Goal: Task Accomplishment & Management: Manage account settings

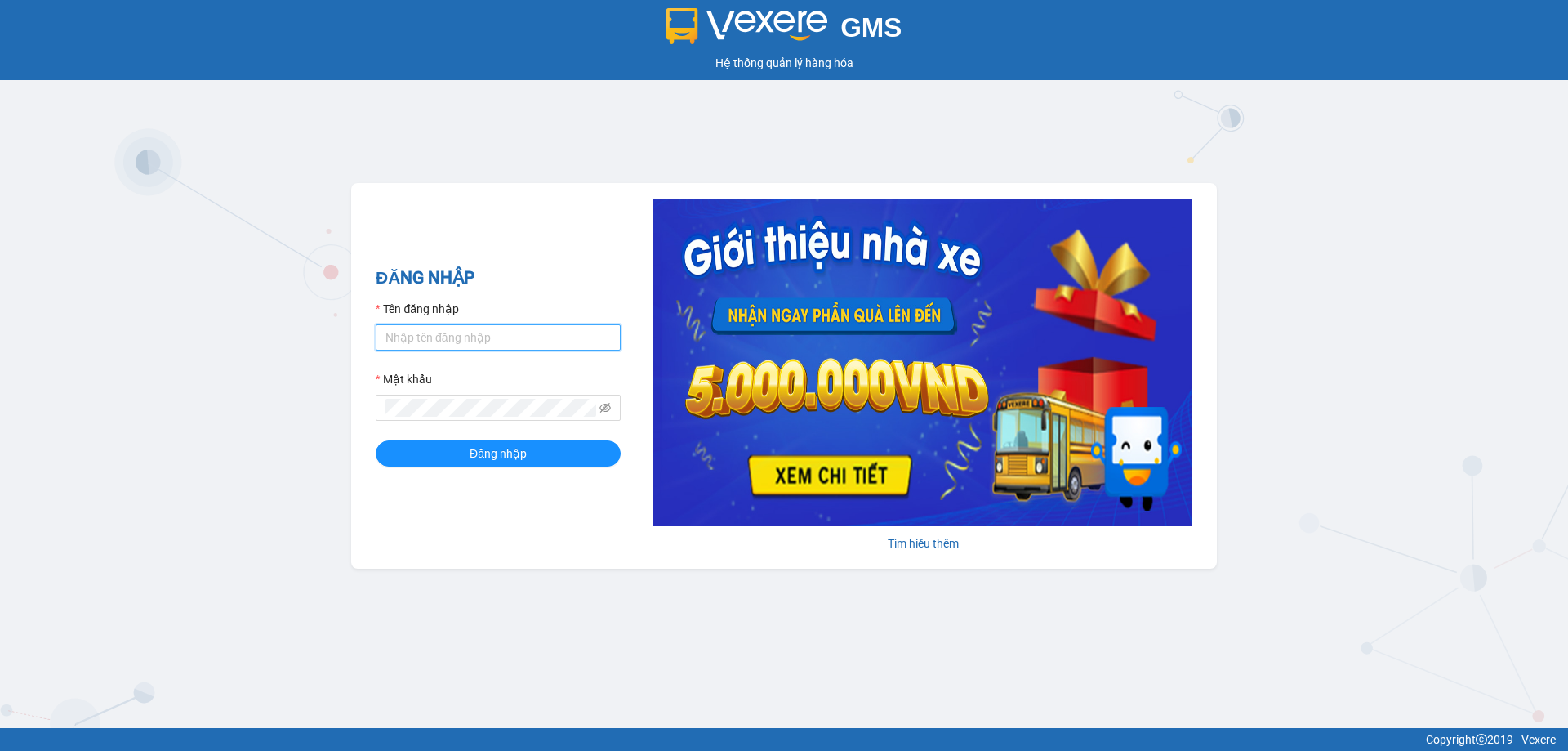
click at [458, 331] on input "Tên đăng nhập" at bounding box center [498, 338] width 245 height 26
type input "tho.ct"
click at [376, 440] on button "Đăng nhập" at bounding box center [498, 453] width 245 height 26
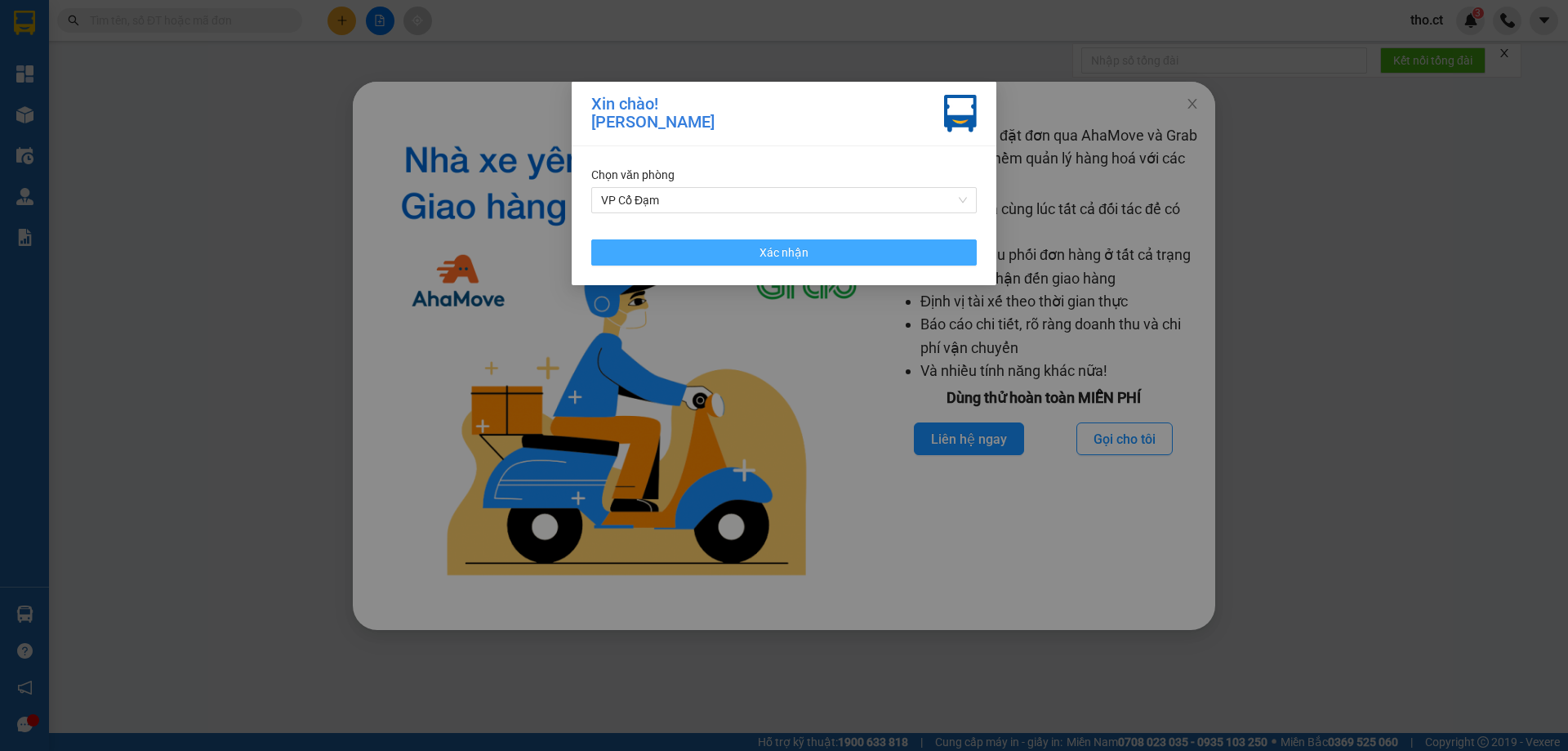
click at [804, 260] on span "Xác nhận" at bounding box center [784, 252] width 49 height 18
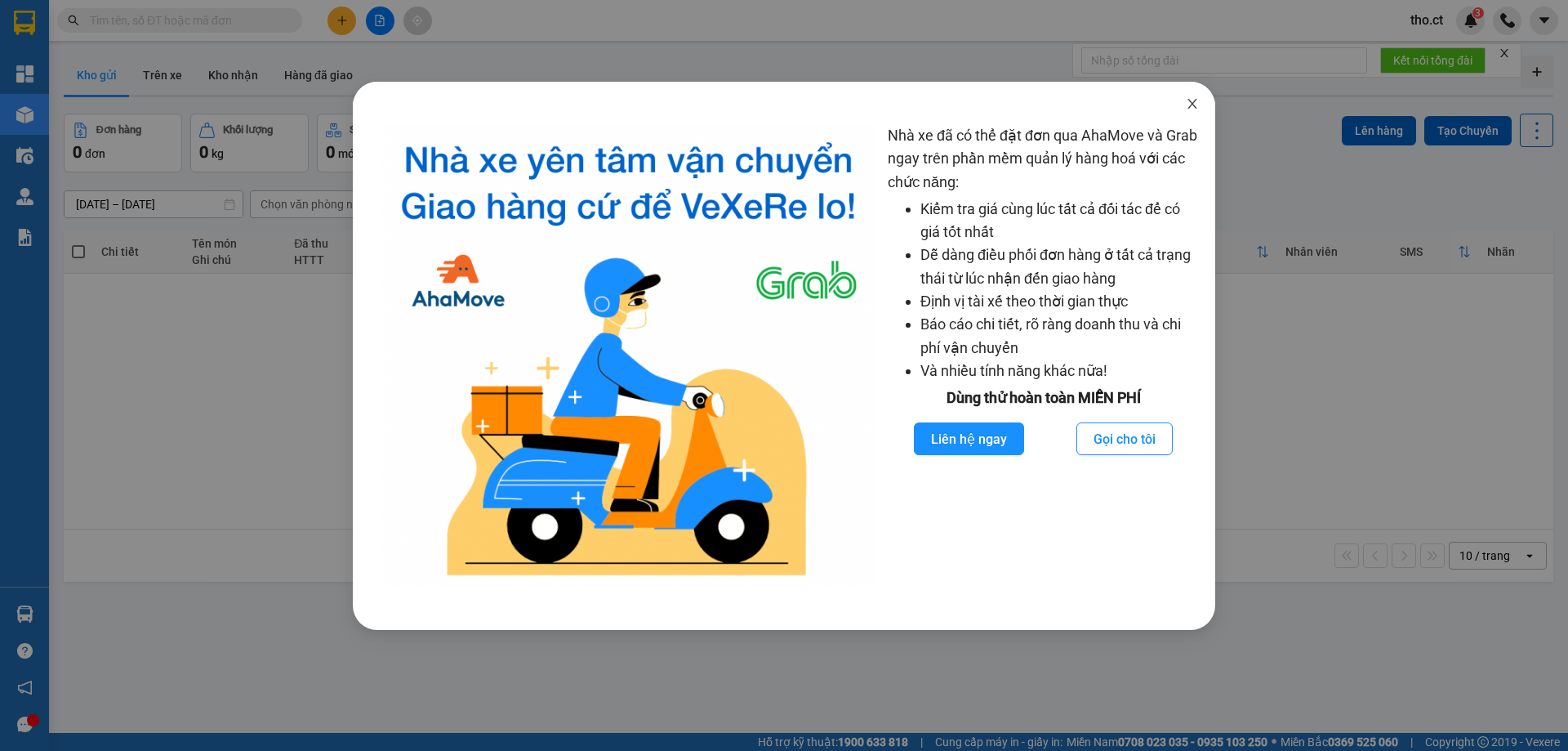
click at [1184, 107] on span "Close" at bounding box center [1192, 104] width 46 height 46
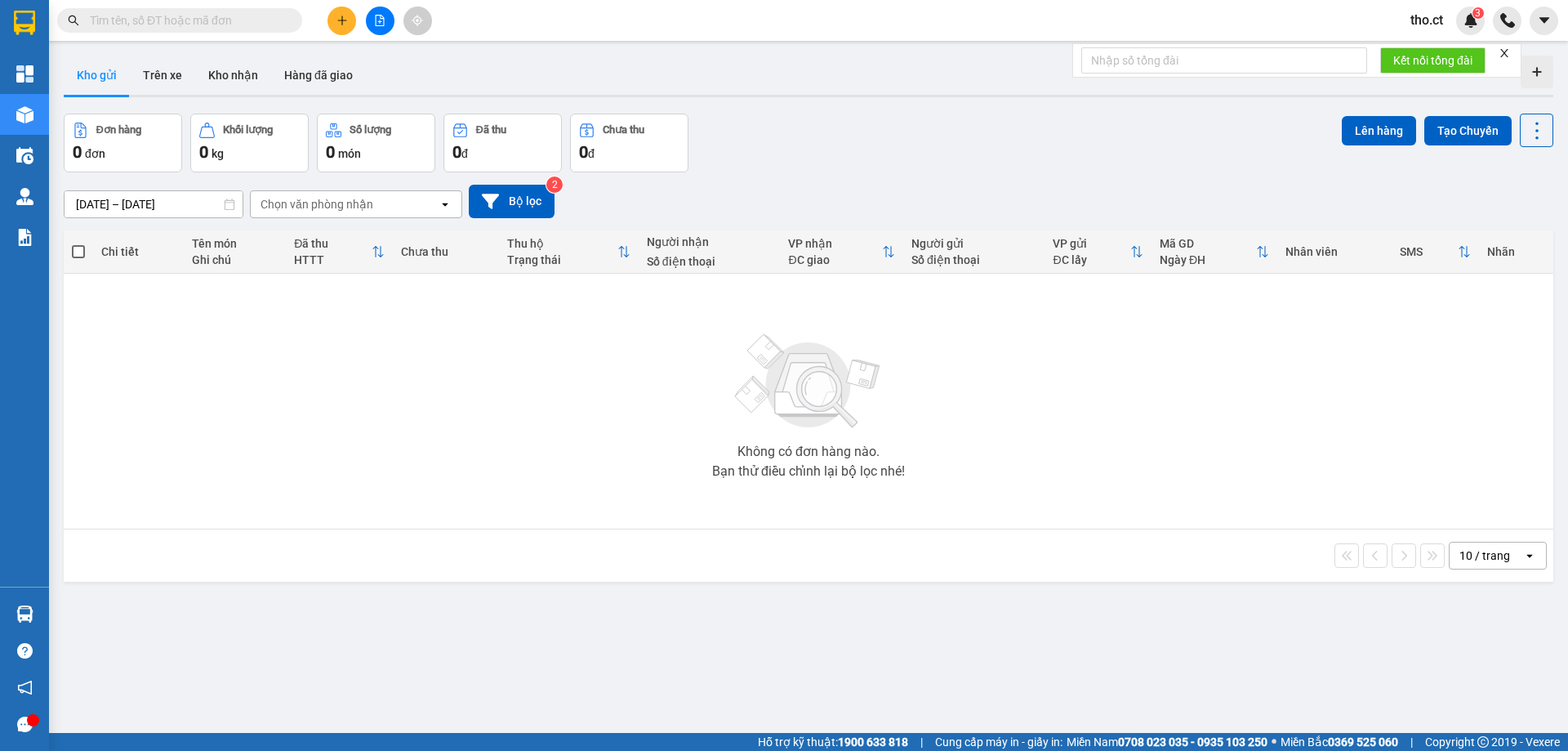
click at [1208, 135] on div "Đơn hàng 0 đơn Khối lượng 0 kg Số lượng 0 món Đã thu 0 đ Chưa thu 0 đ Lên hàng …" at bounding box center [808, 143] width 1490 height 59
click at [956, 175] on div "[DATE] – [DATE] Press the down arrow key to interact with the calendar and sele…" at bounding box center [808, 201] width 1490 height 58
click at [175, 23] on input "text" at bounding box center [187, 20] width 193 height 18
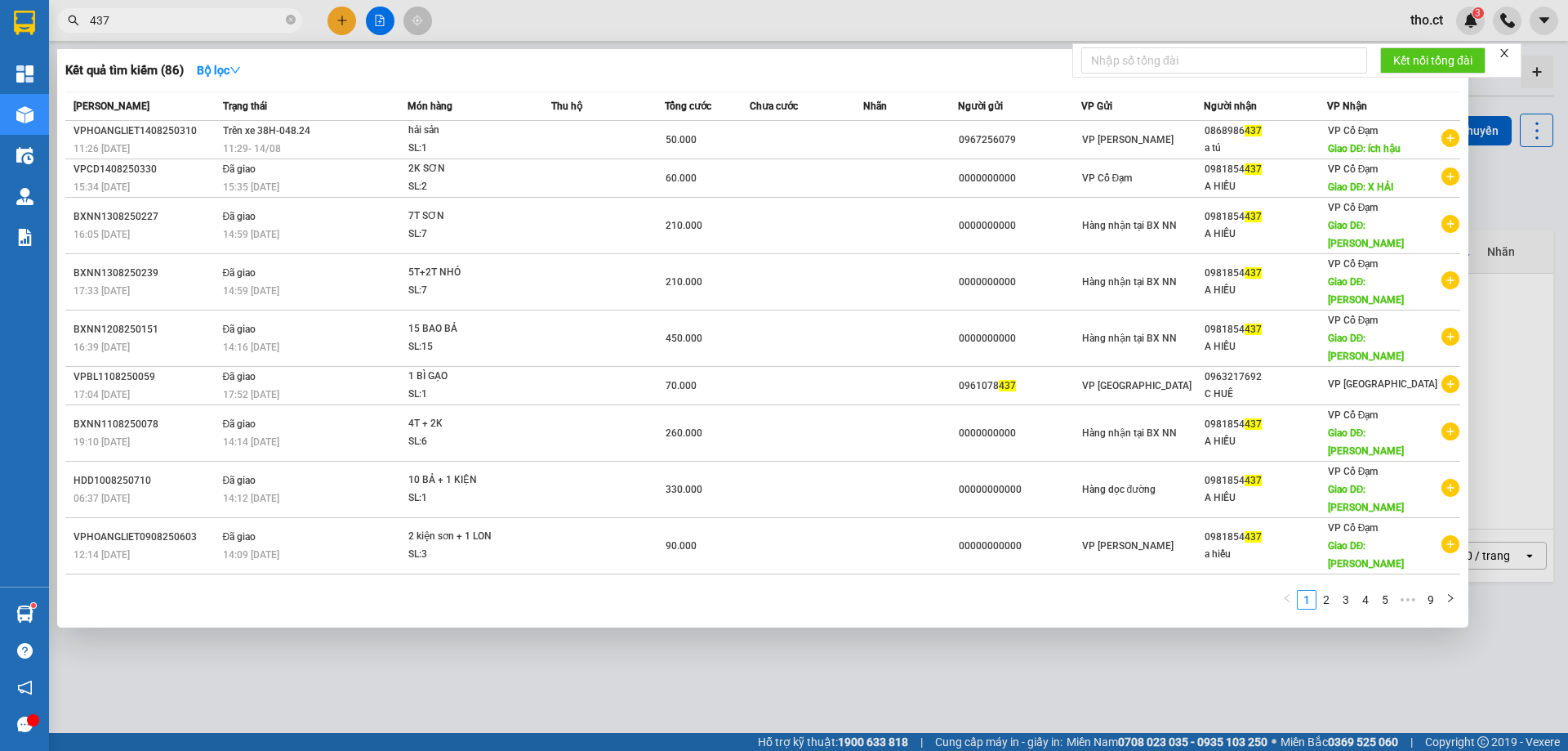
click at [999, 26] on div at bounding box center [784, 375] width 1568 height 751
click at [212, 21] on input "437" at bounding box center [187, 20] width 193 height 18
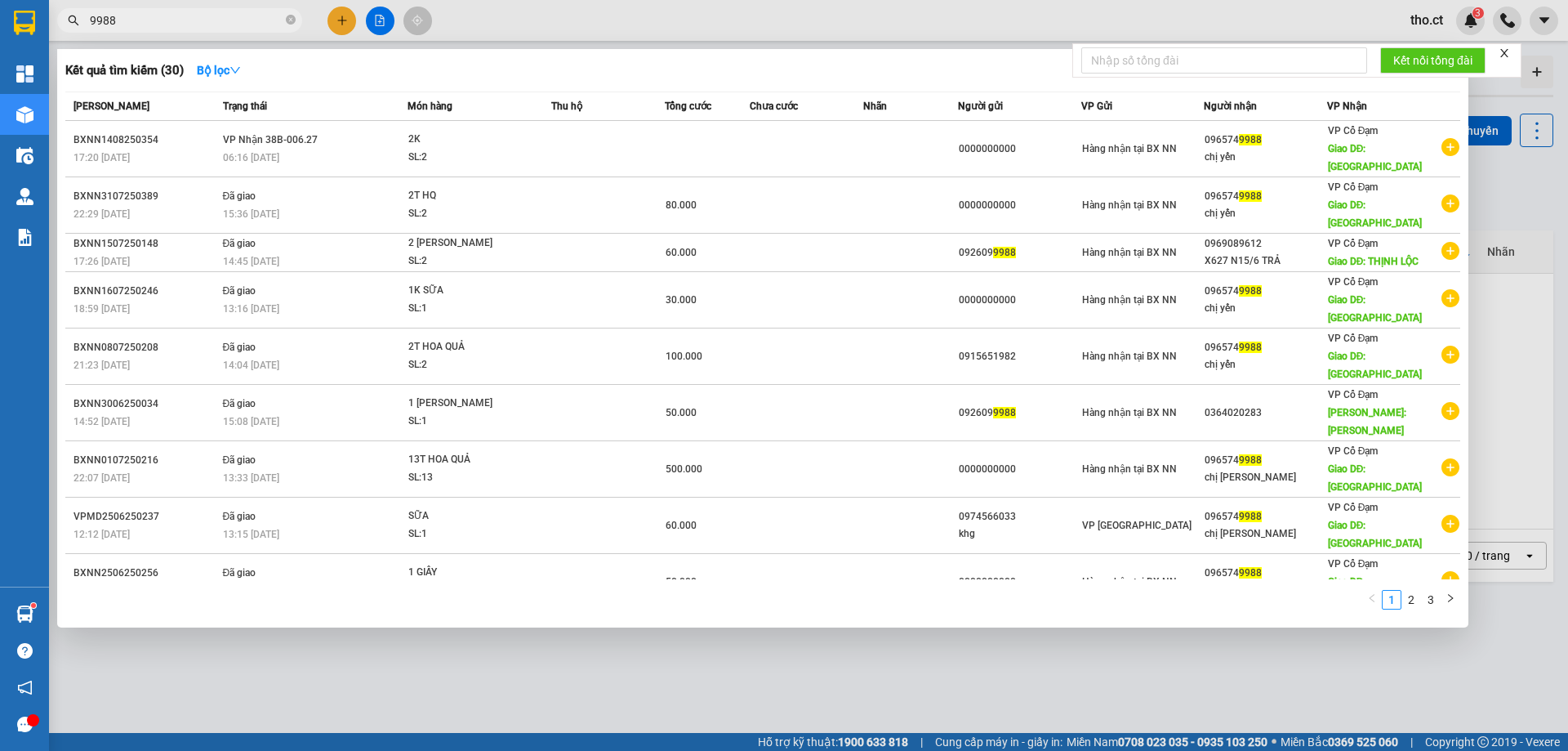
type input "9988"
click at [284, 21] on span "9988" at bounding box center [180, 20] width 245 height 24
click at [286, 19] on icon "close-circle" at bounding box center [290, 19] width 10 height 10
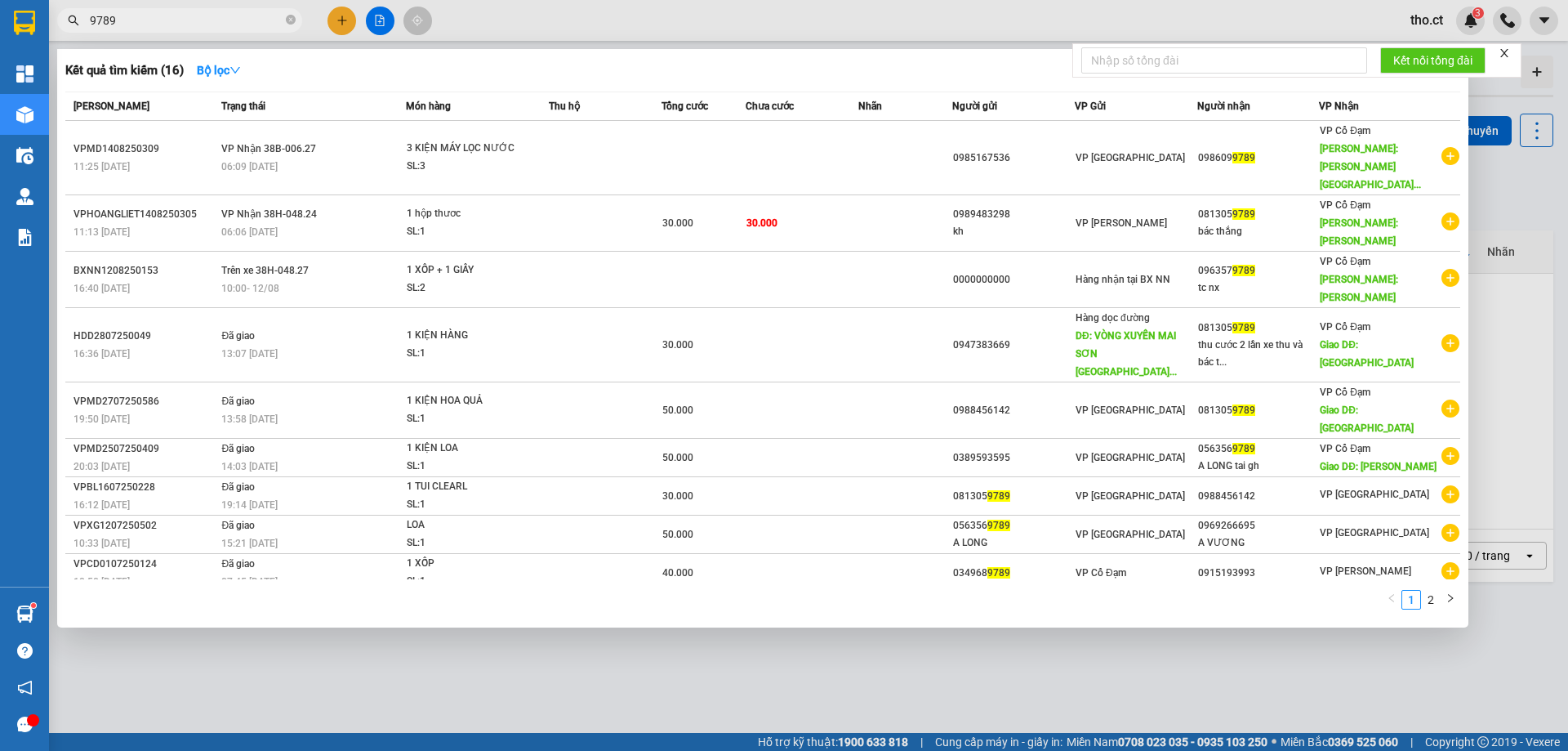
type input "9789"
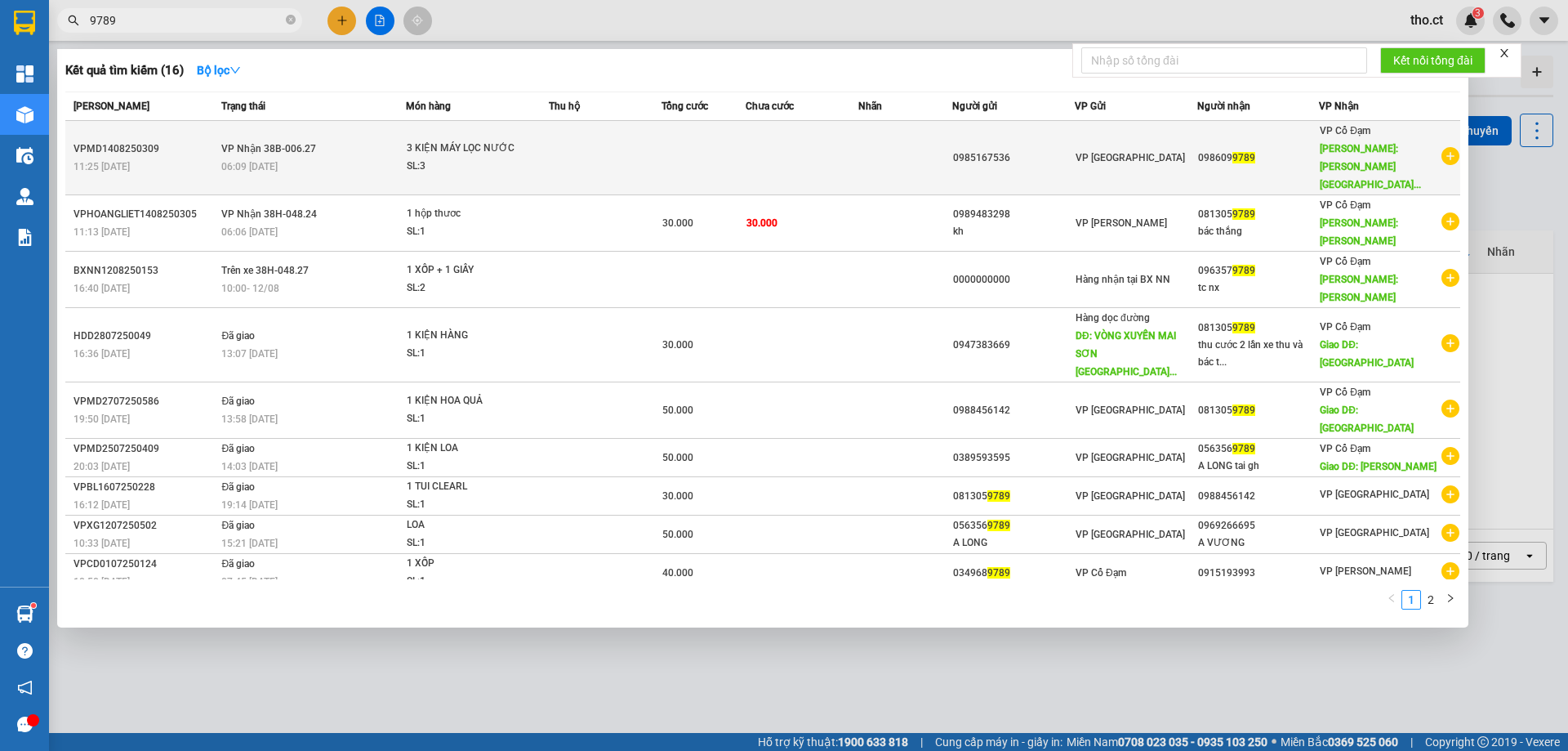
click at [325, 158] on div "06:09 [DATE]" at bounding box center [312, 167] width 183 height 18
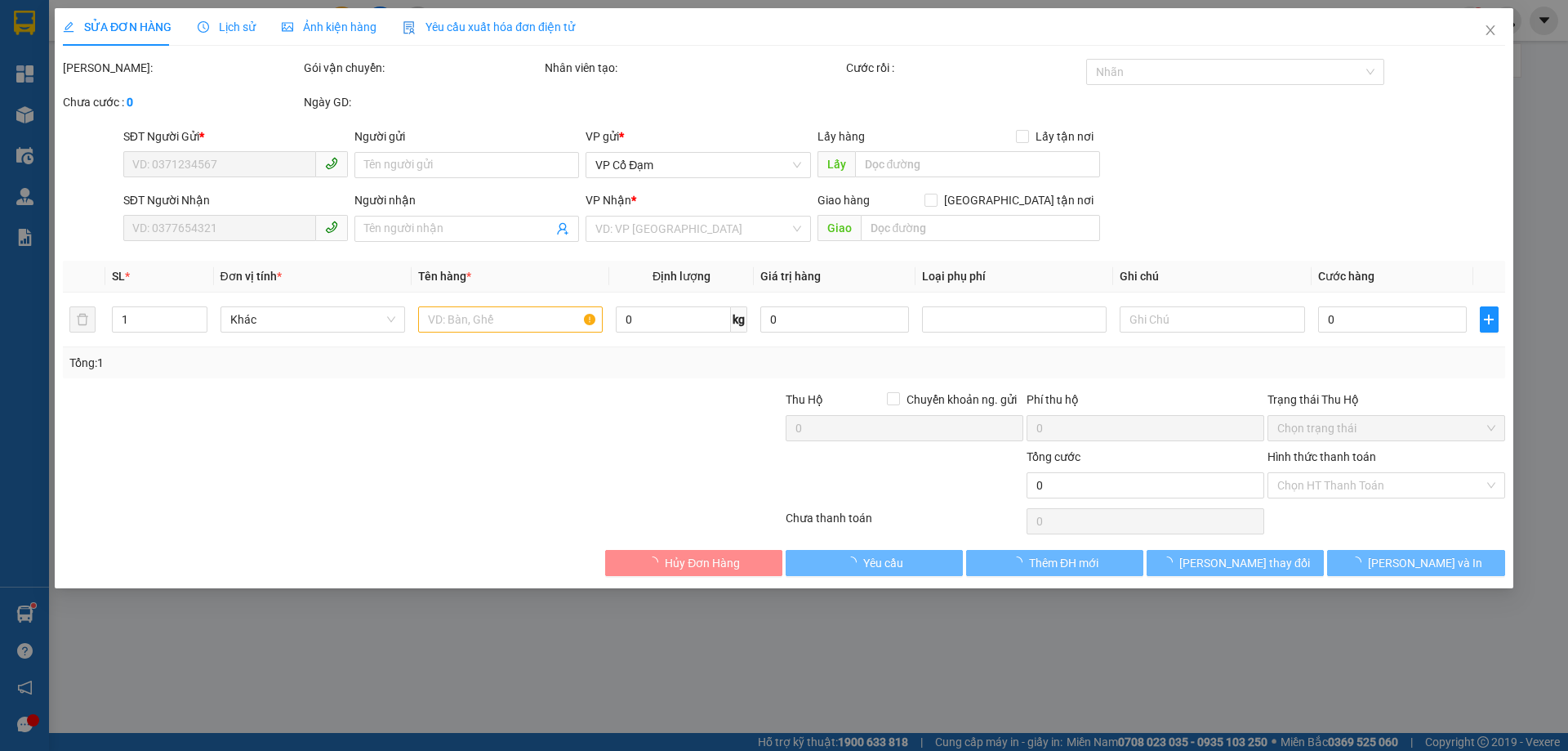
type input "0985167536"
type input "0986099789"
type input "HOA TIÊN - [PERSON_NAME]"
type input "200.000"
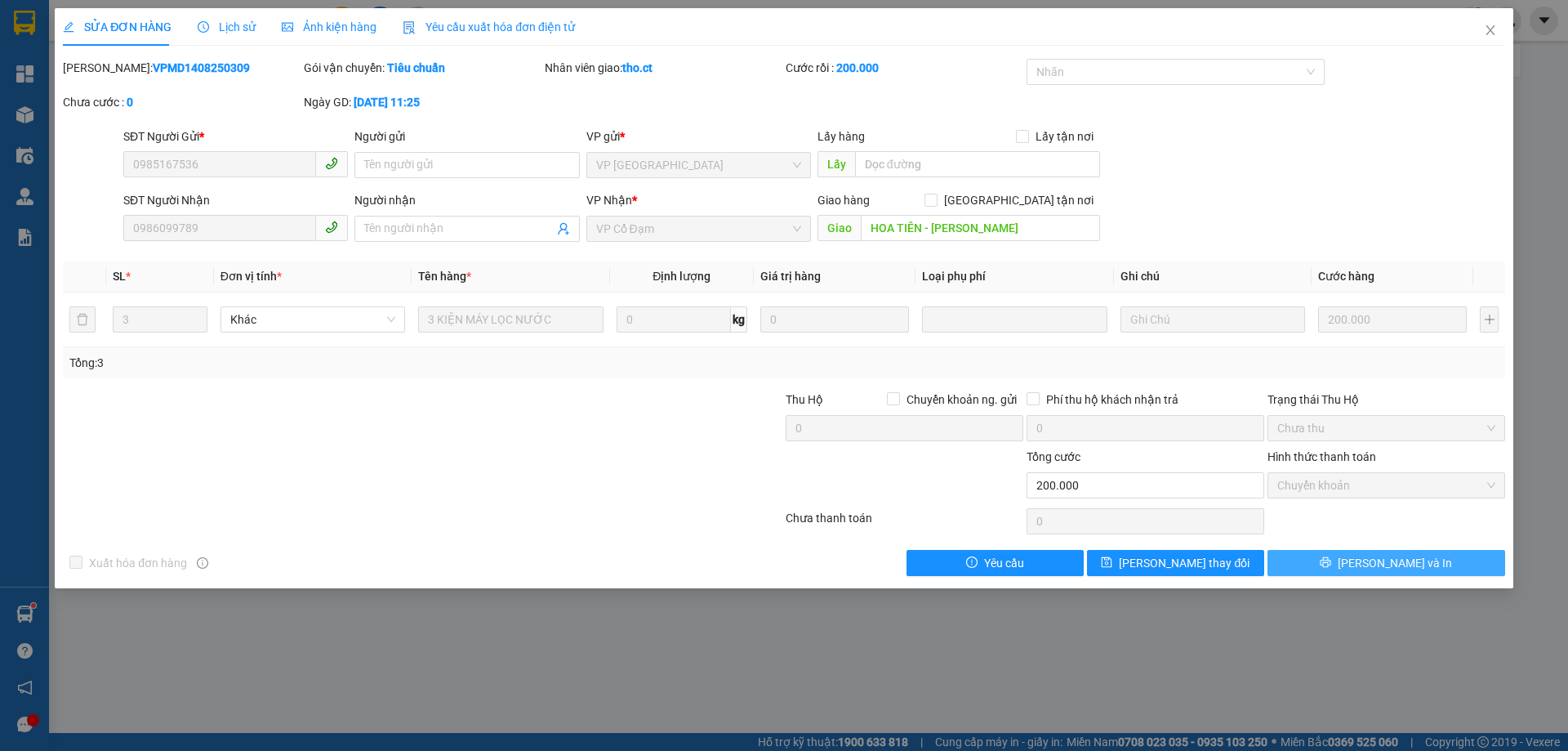
click at [1423, 567] on button "[PERSON_NAME] và In" at bounding box center [1387, 563] width 238 height 26
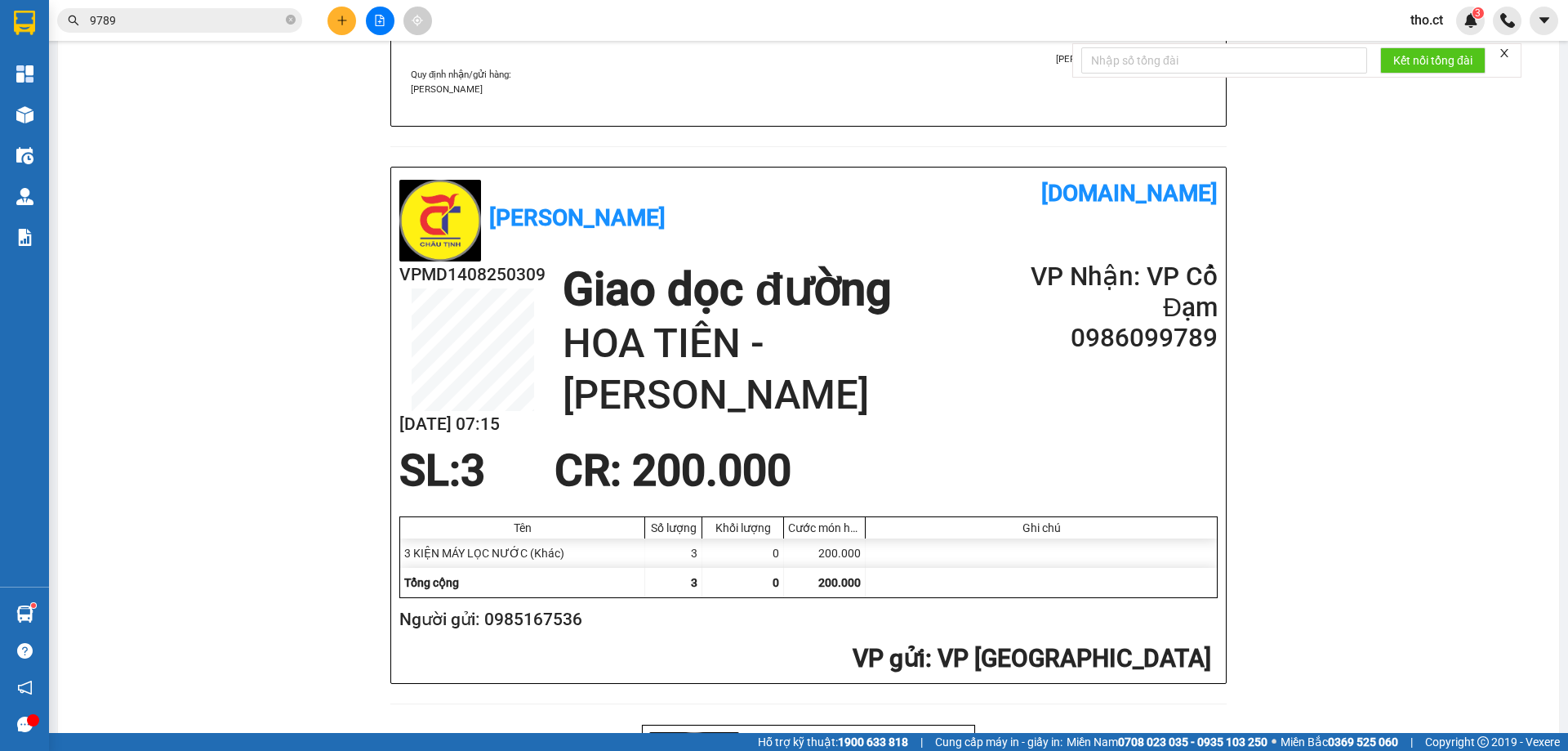
scroll to position [654, 0]
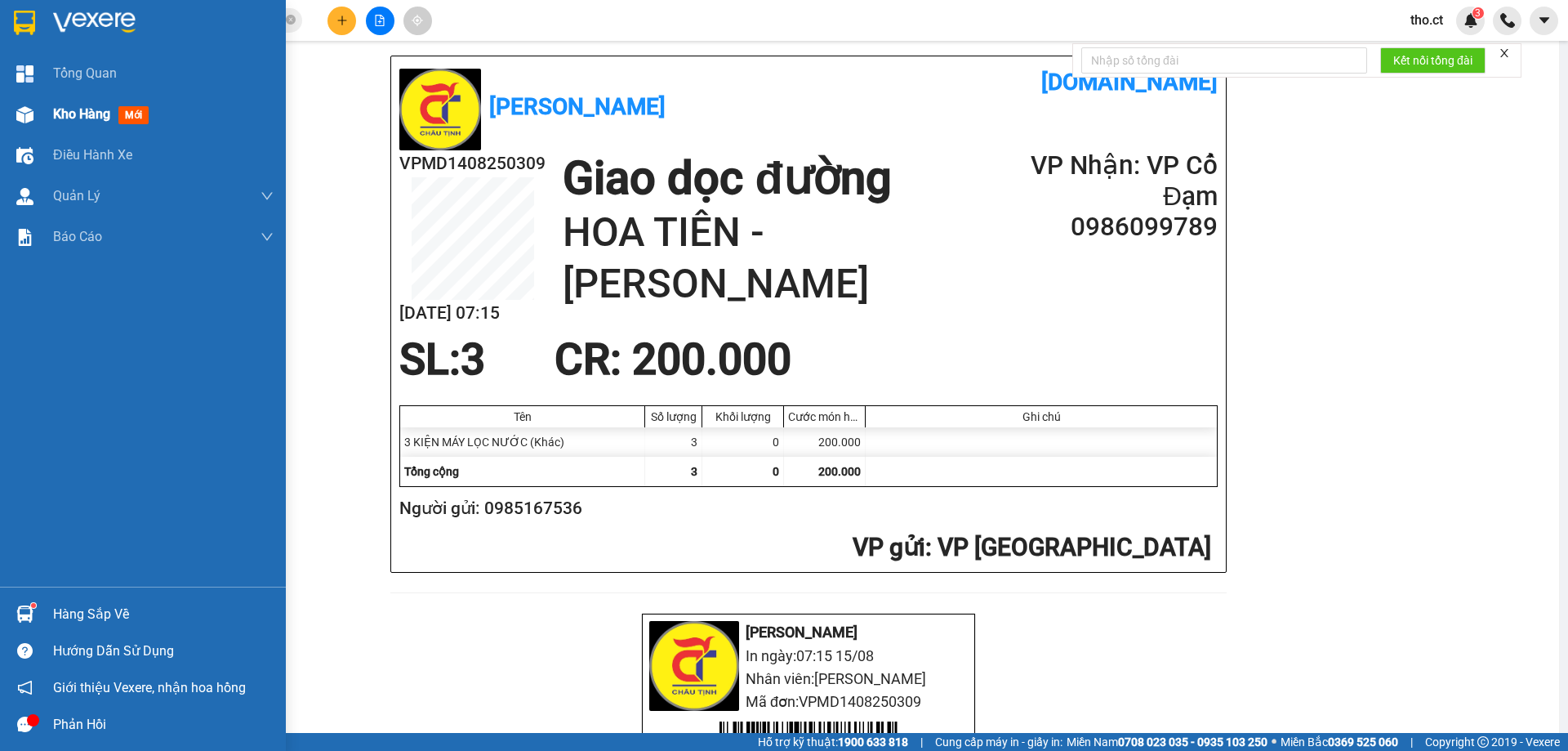
click at [87, 119] on span "Kho hàng" at bounding box center [82, 114] width 57 height 16
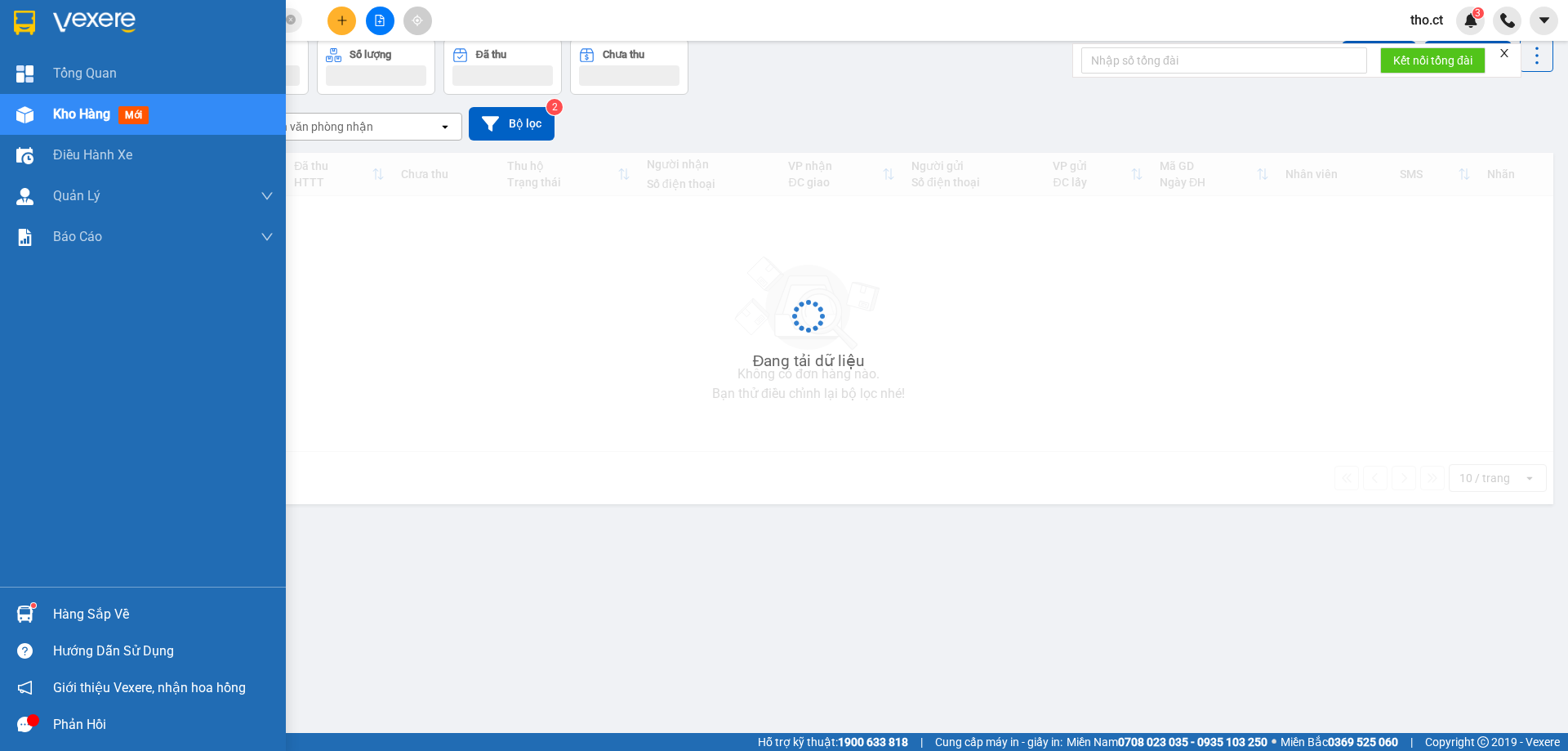
scroll to position [76, 0]
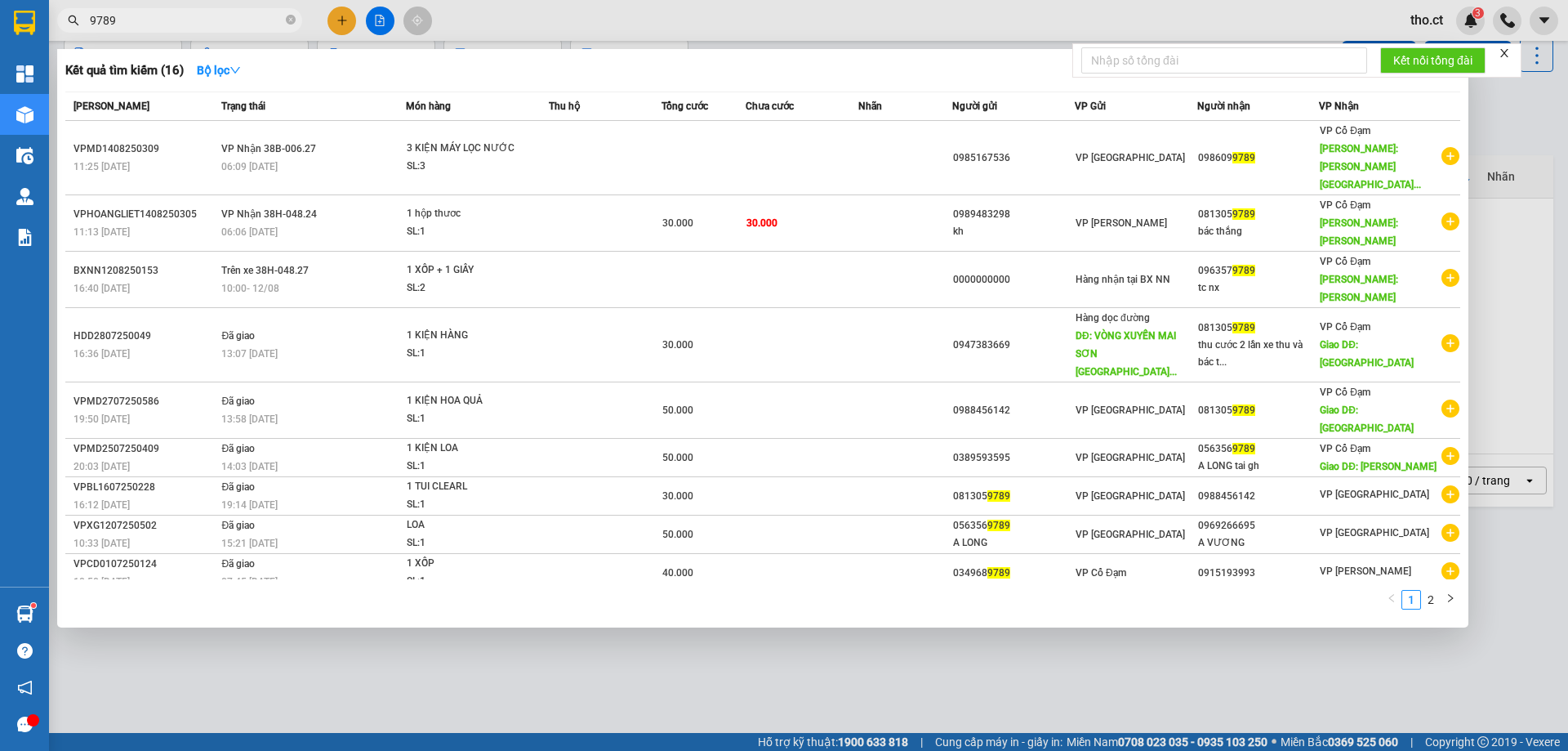
click at [277, 20] on input "9789" at bounding box center [187, 20] width 193 height 18
click at [275, 24] on input "9789" at bounding box center [187, 20] width 193 height 18
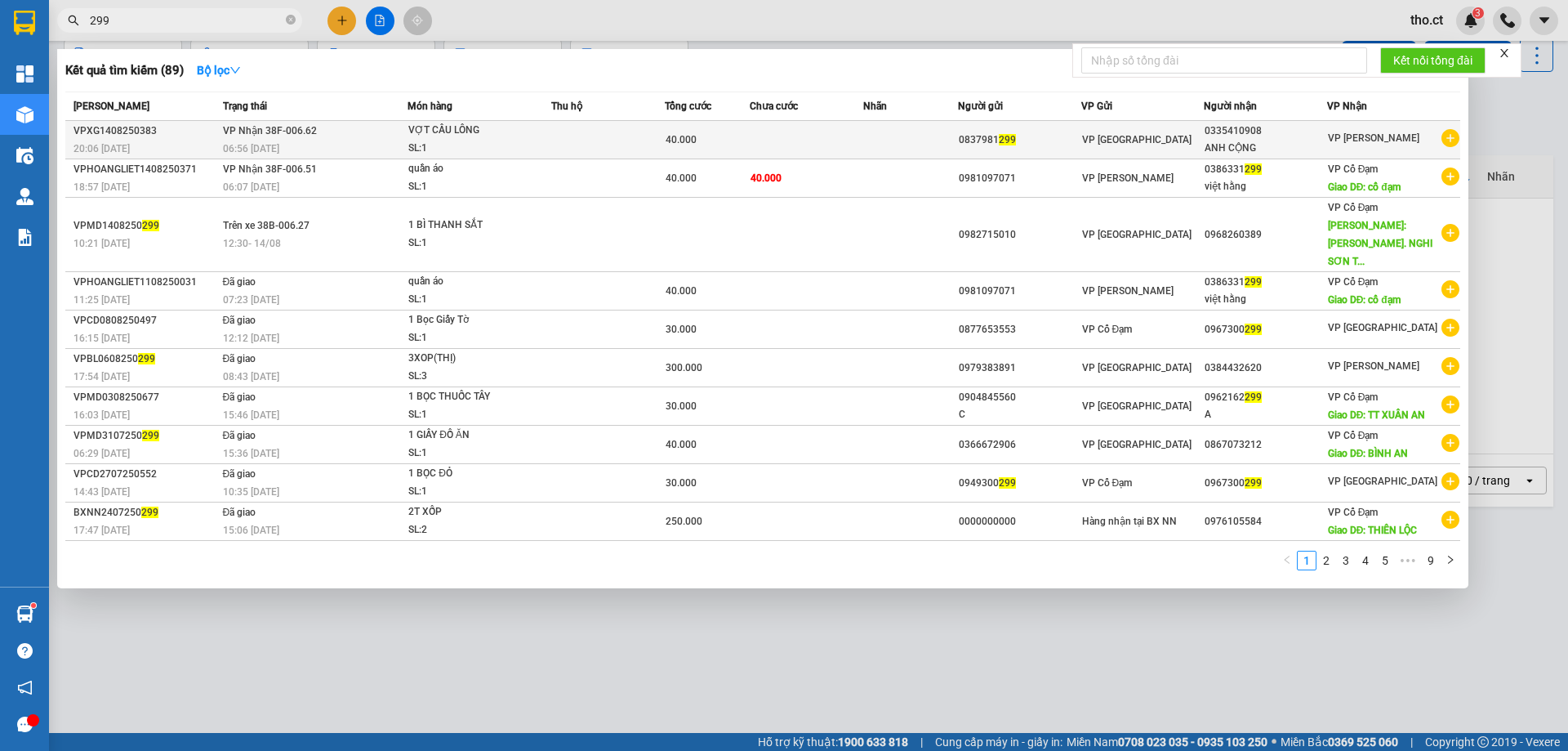
type input "299"
click at [308, 144] on div "06:56 [DATE]" at bounding box center [315, 148] width 185 height 18
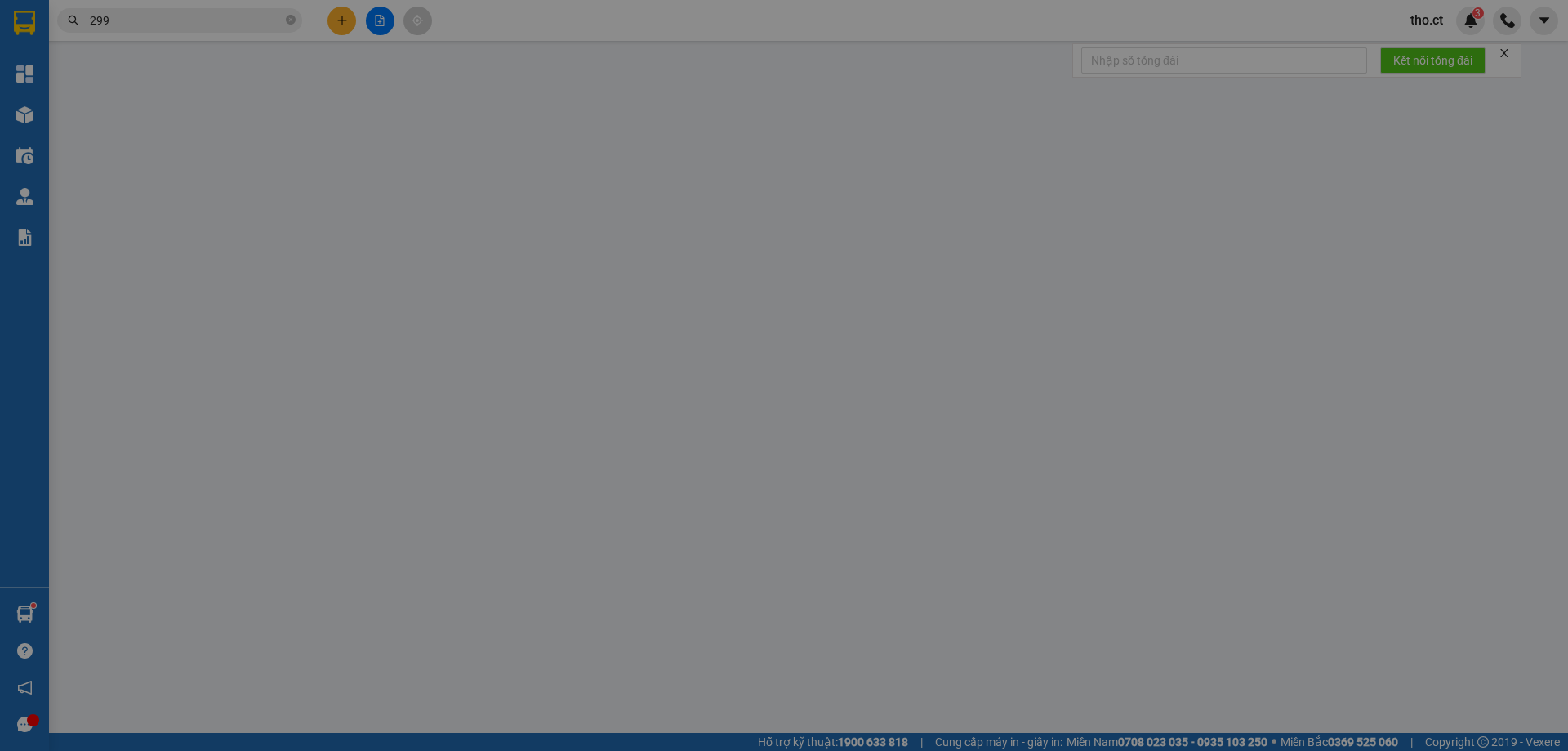
type input "0837981299"
type input "0335410908"
type input "ANH CỘNG"
type input "40.000"
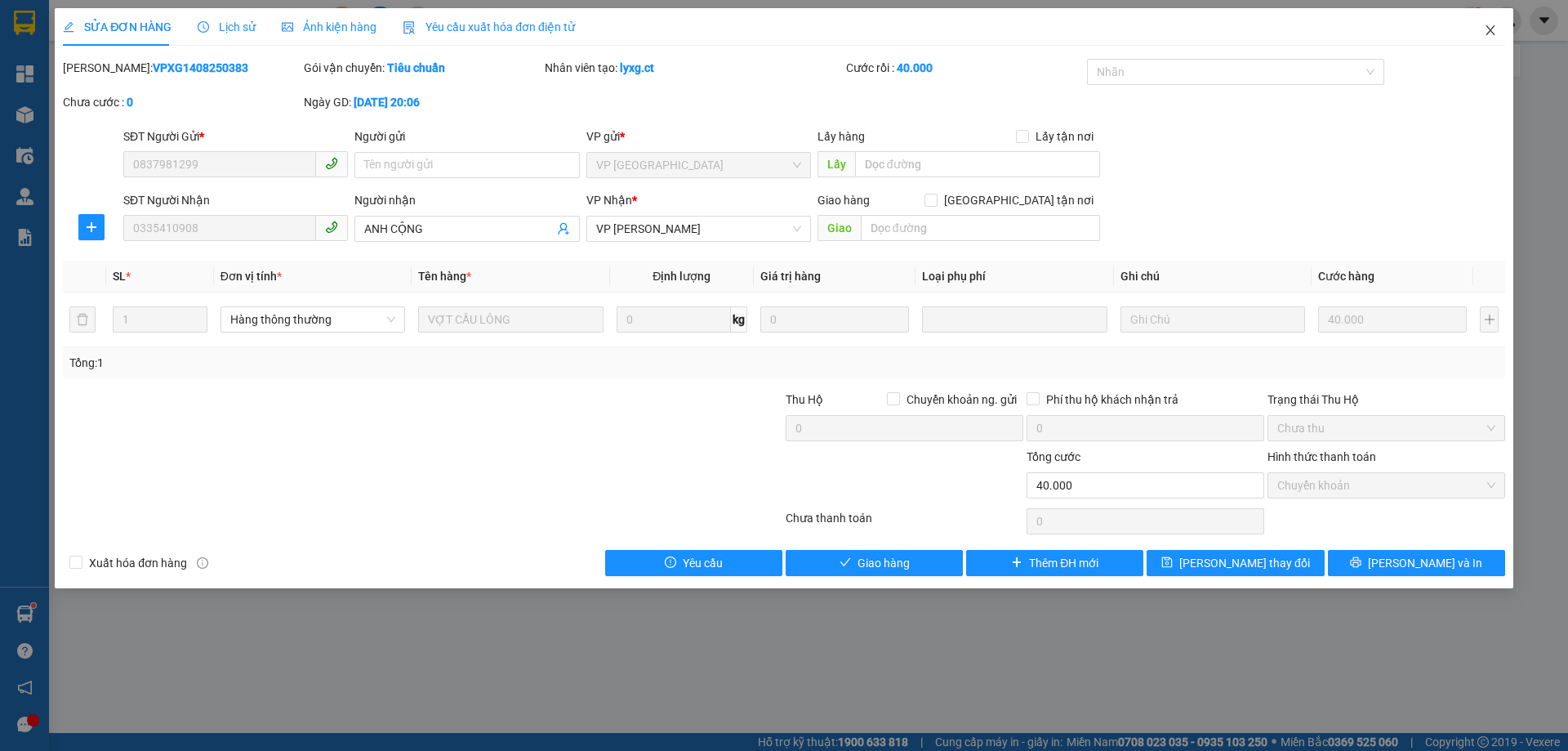
click at [1490, 36] on icon "close" at bounding box center [1490, 30] width 13 height 13
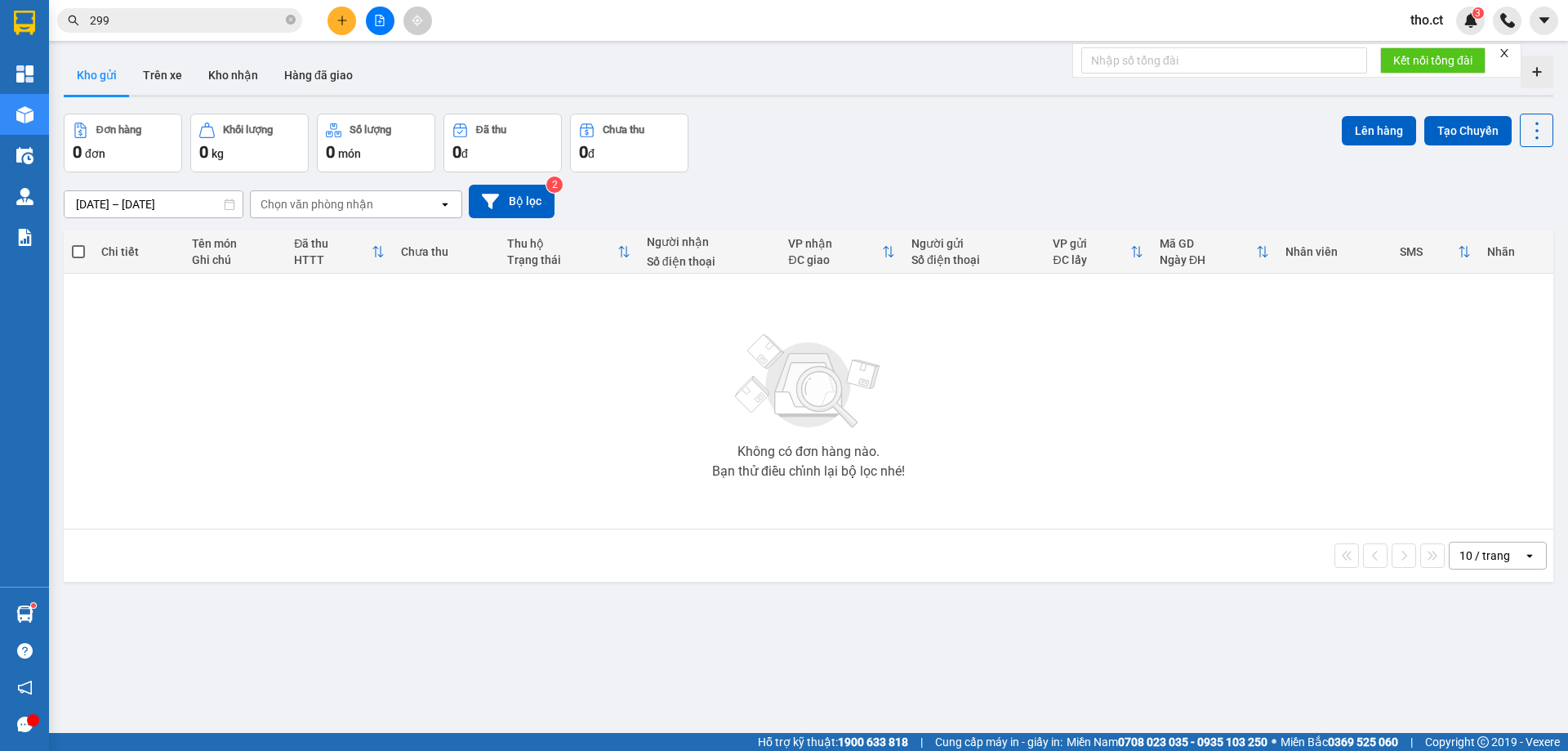
click at [259, 22] on input "299" at bounding box center [187, 20] width 193 height 18
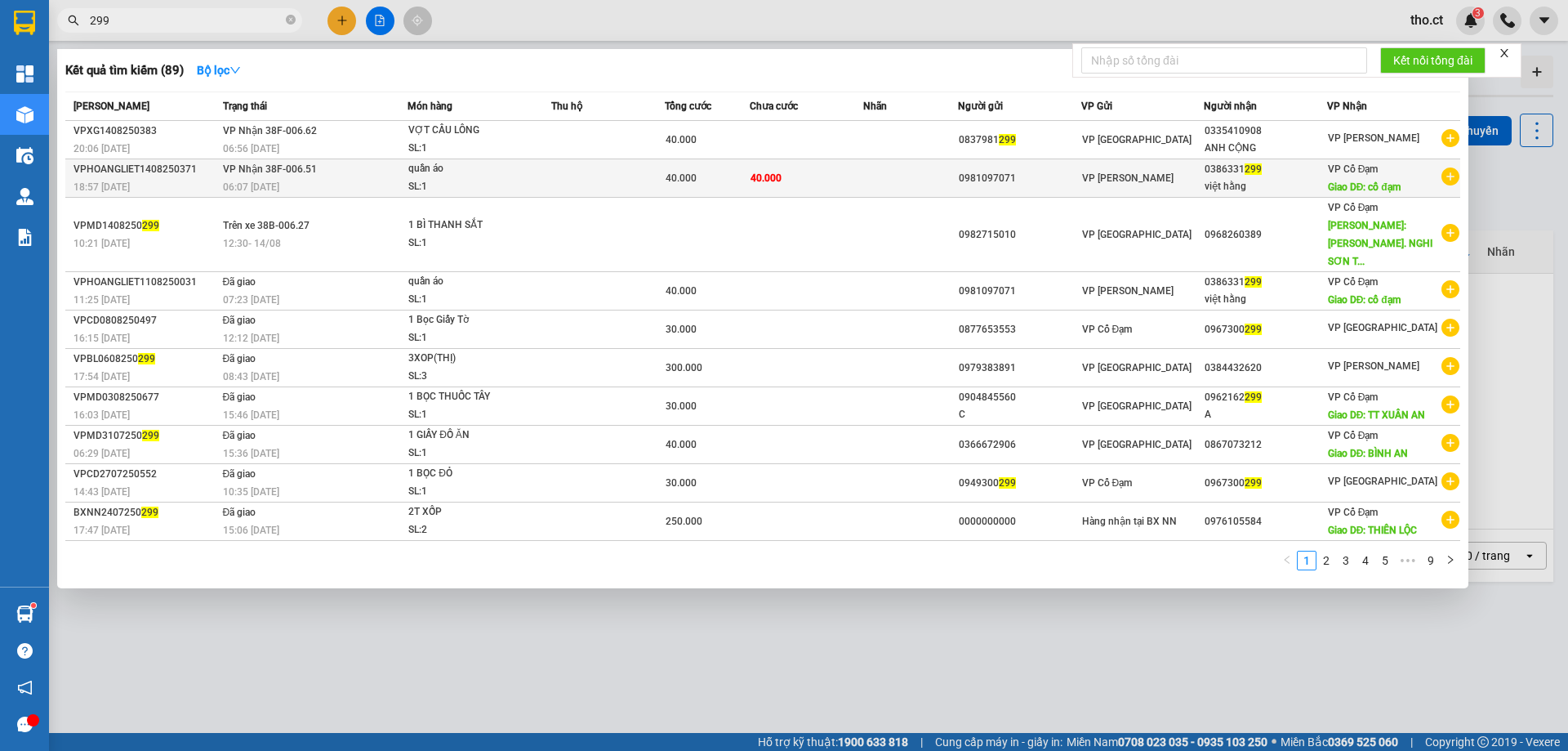
click at [318, 181] on div "06:07 [DATE]" at bounding box center [315, 187] width 185 height 18
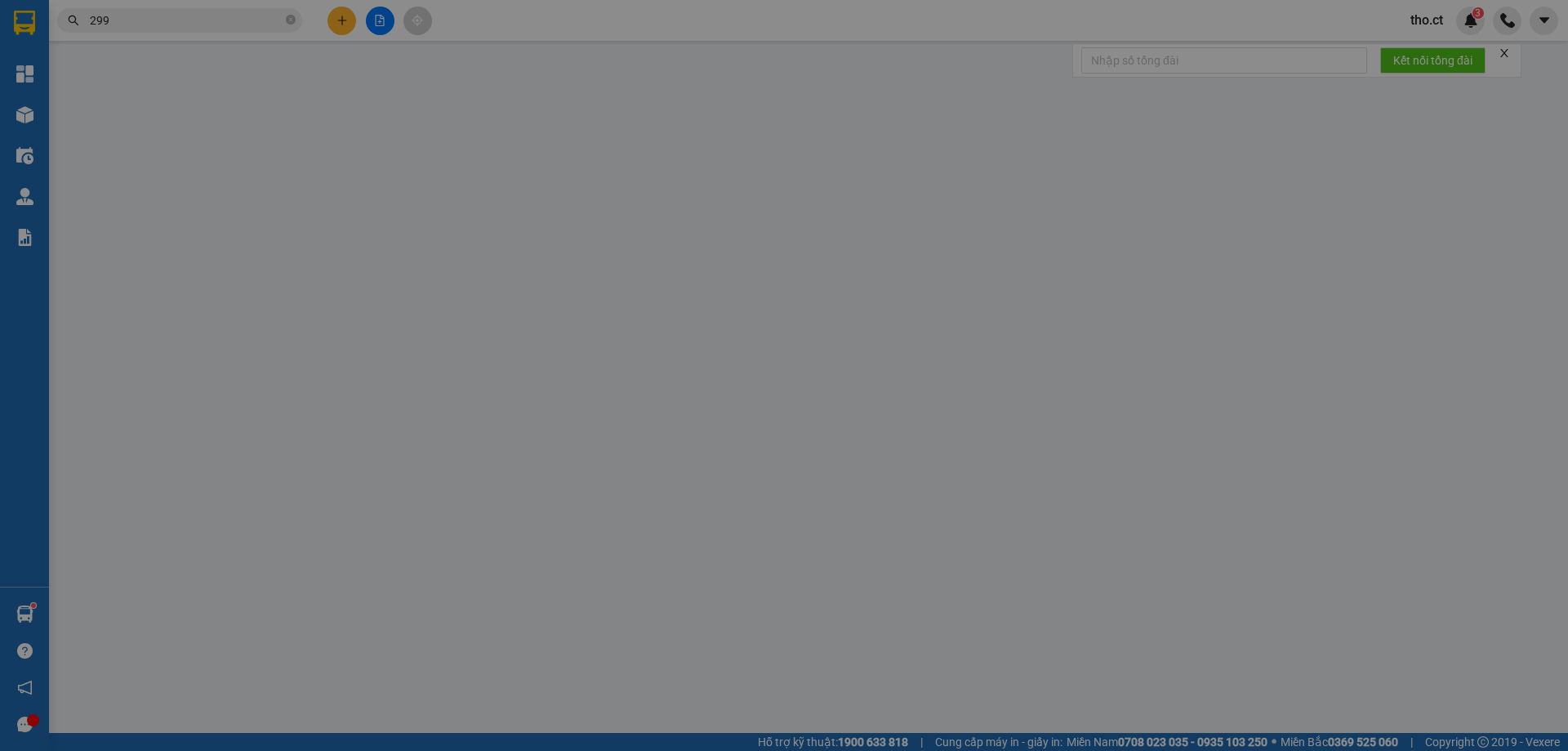
type input "0981097071"
type input "0386331299"
type input "việt hằng"
type input "cổ đạm"
type input "40.000"
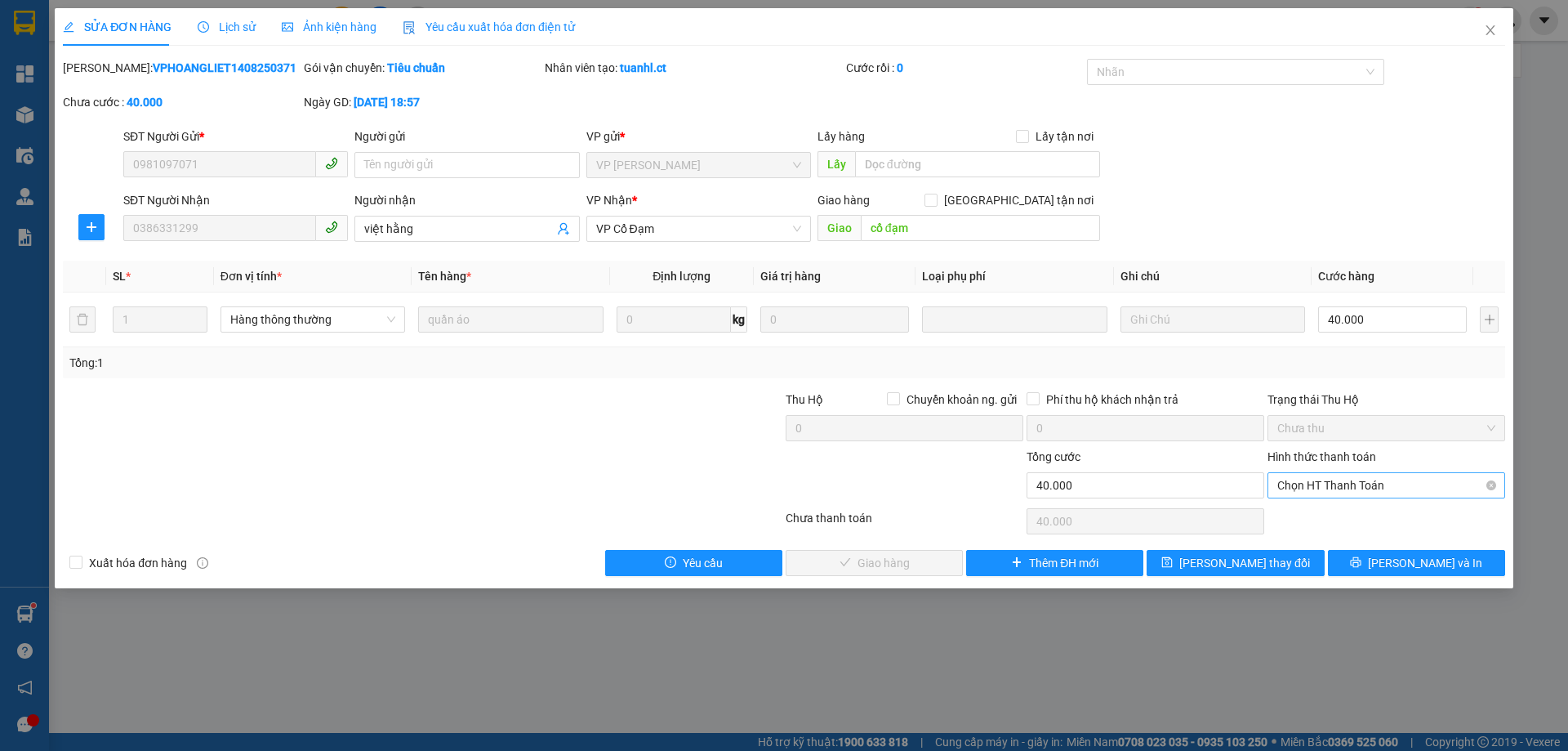
click at [1318, 484] on span "Chọn HT Thanh Toán" at bounding box center [1386, 485] width 218 height 24
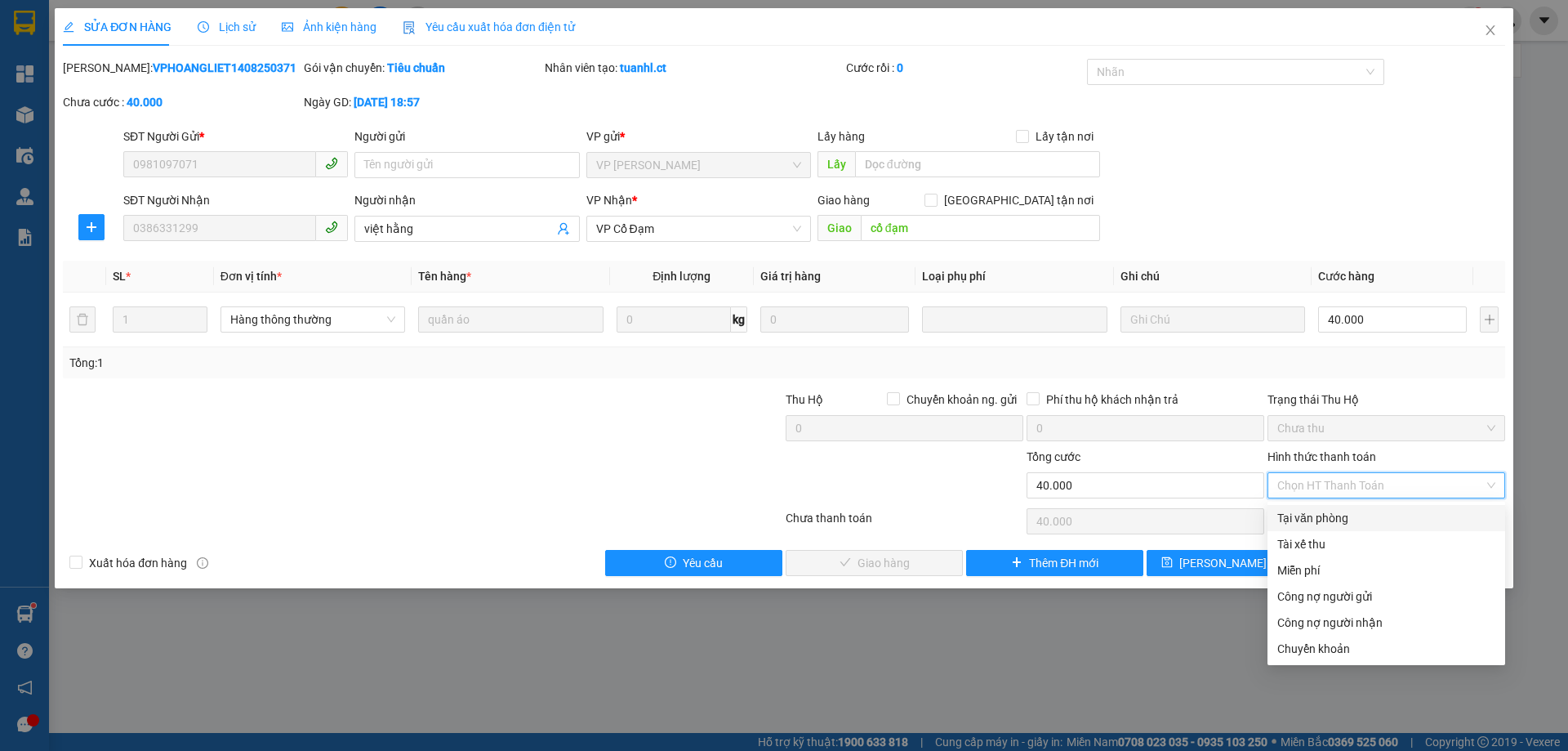
click at [1313, 524] on div "Tại văn phòng" at bounding box center [1386, 517] width 218 height 18
type input "0"
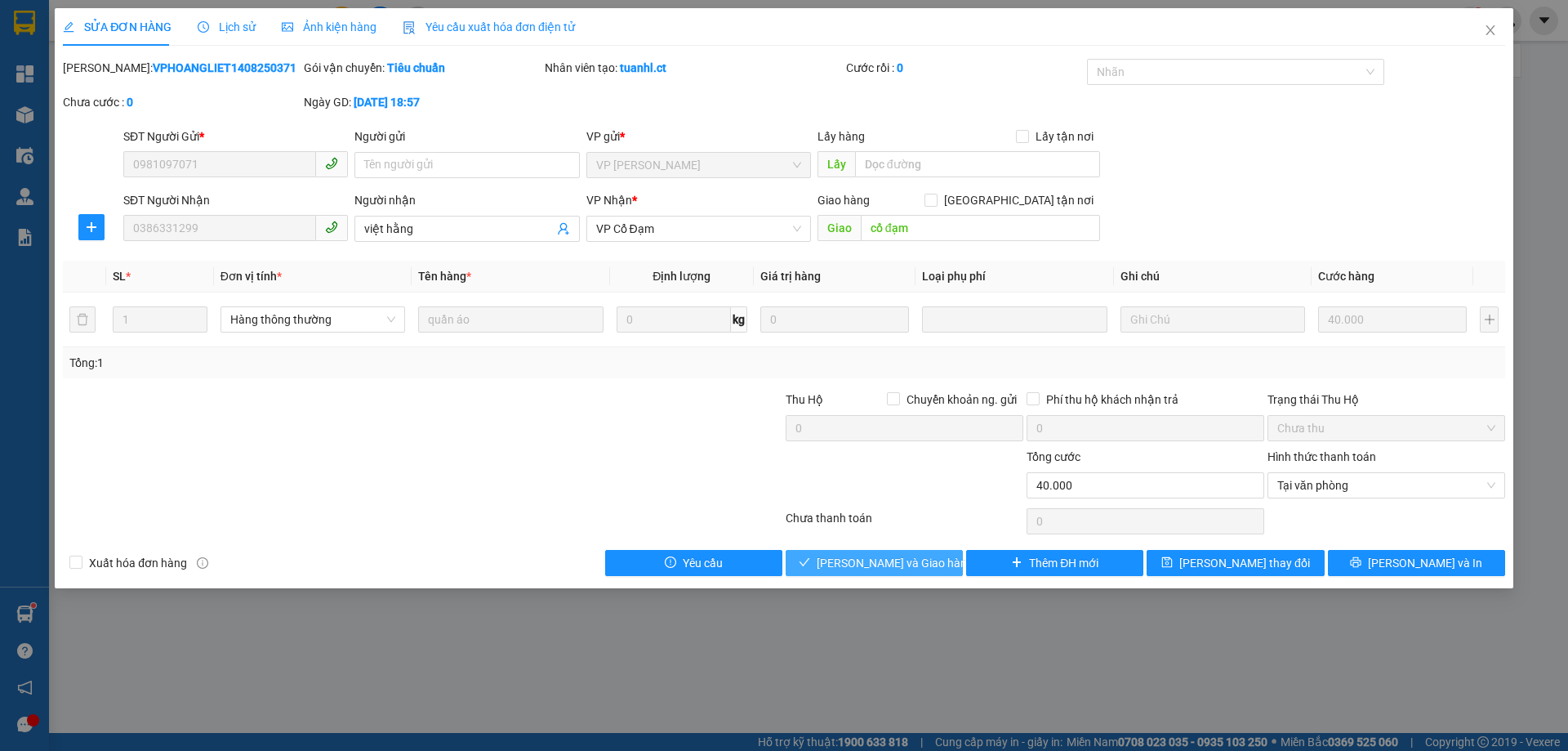
click at [870, 551] on button "[PERSON_NAME] và Giao hàng" at bounding box center [874, 563] width 177 height 26
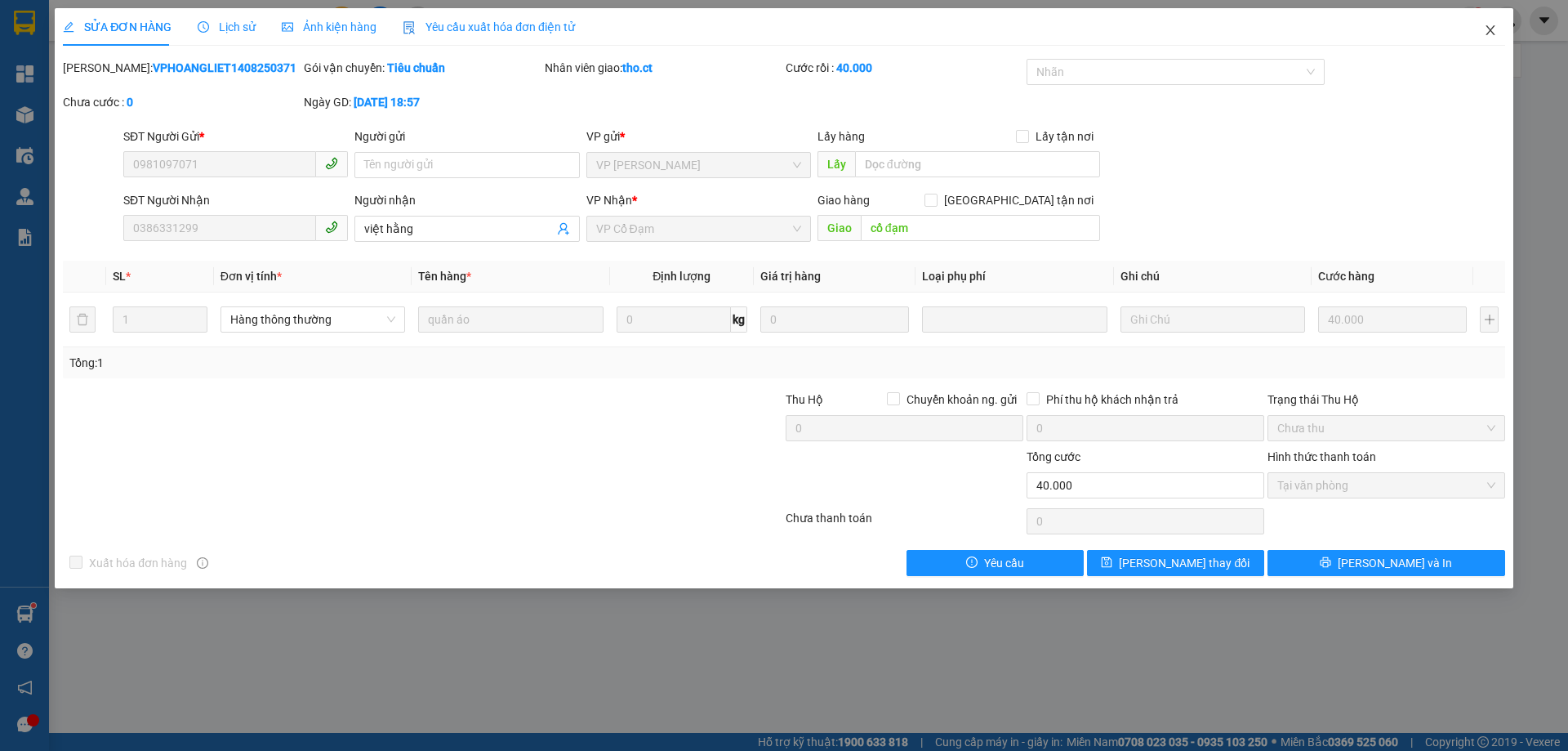
click at [1493, 37] on span "Close" at bounding box center [1490, 30] width 46 height 46
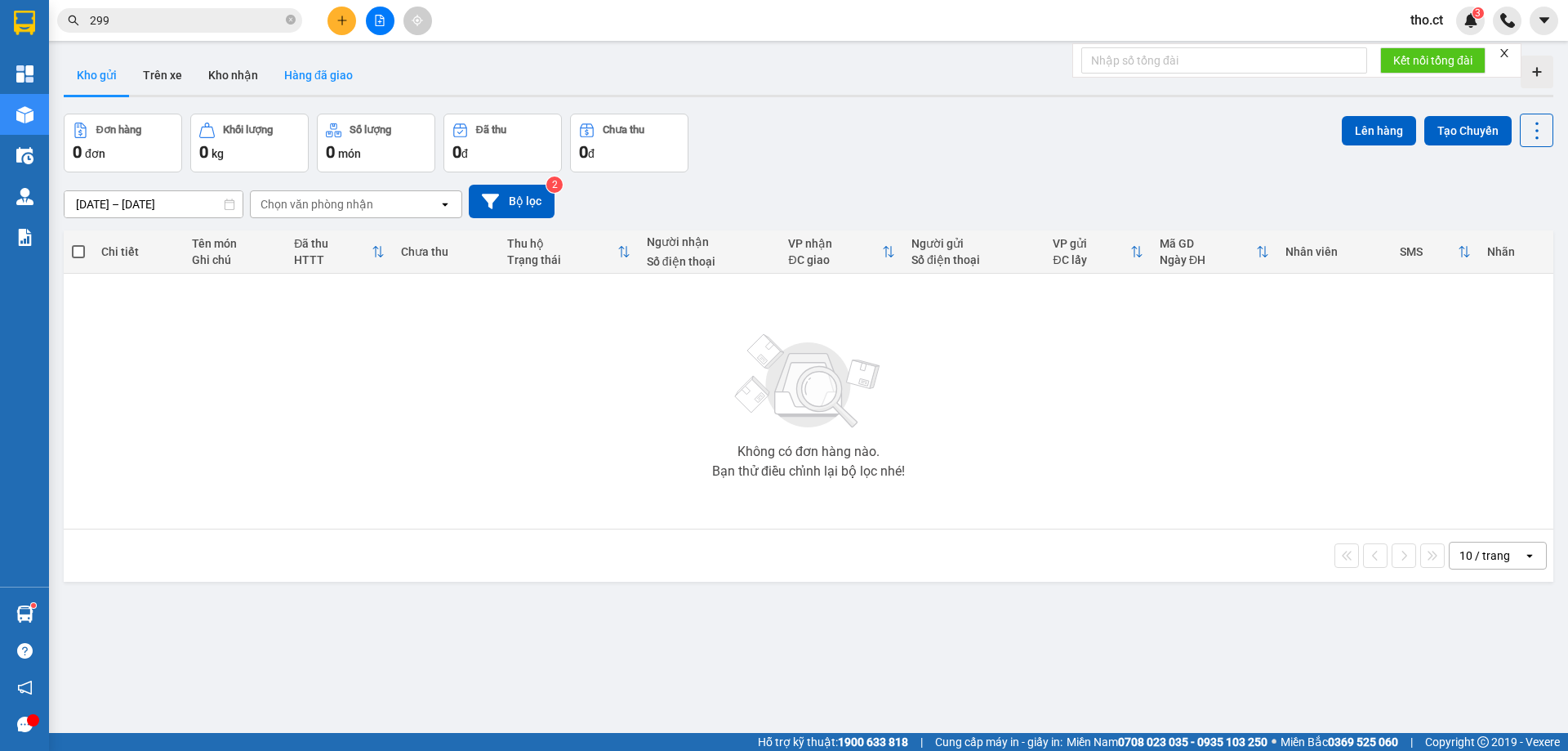
click at [308, 63] on button "Hàng đã giao" at bounding box center [318, 75] width 95 height 39
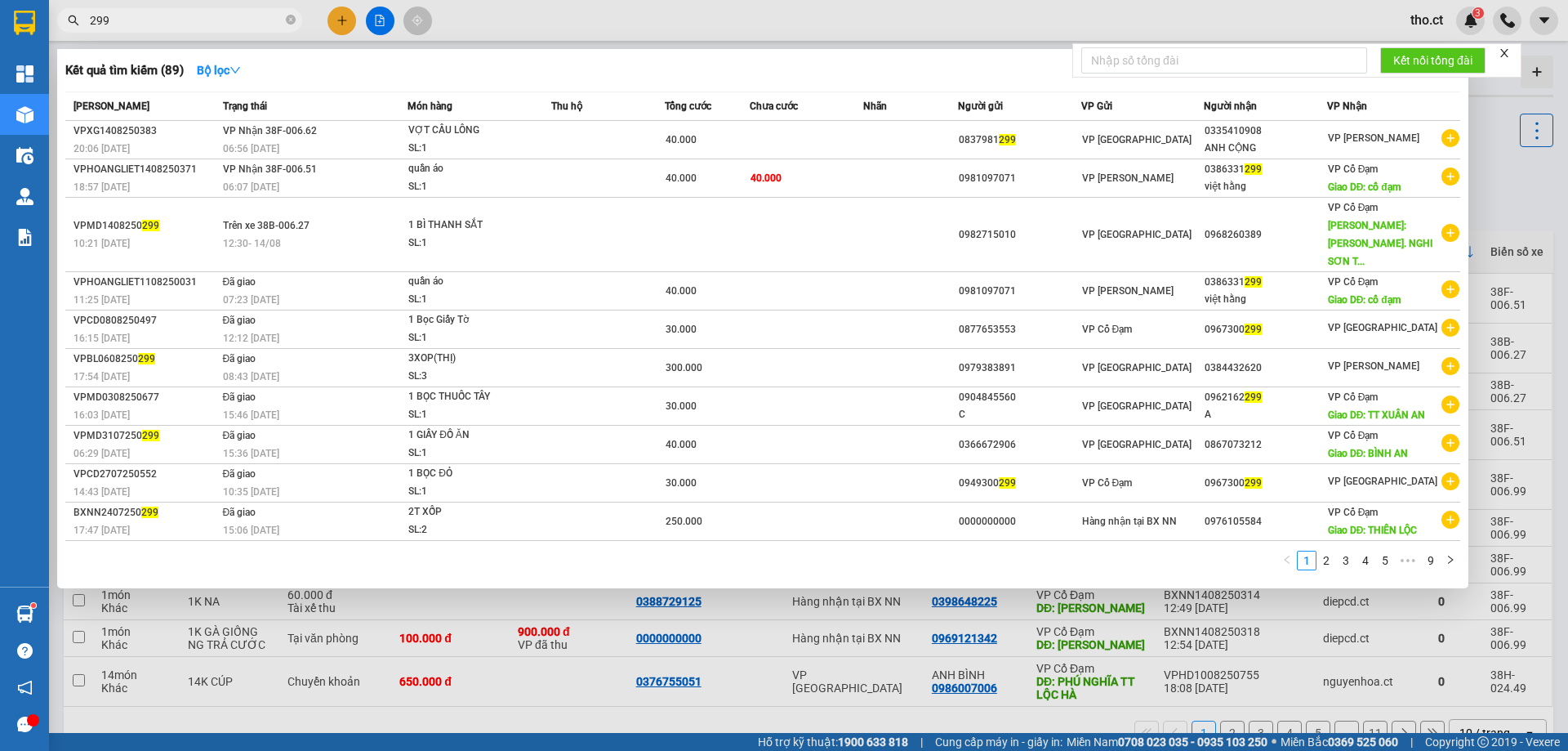
click at [115, 30] on span "299" at bounding box center [180, 20] width 245 height 24
click at [292, 13] on span at bounding box center [290, 21] width 10 height 16
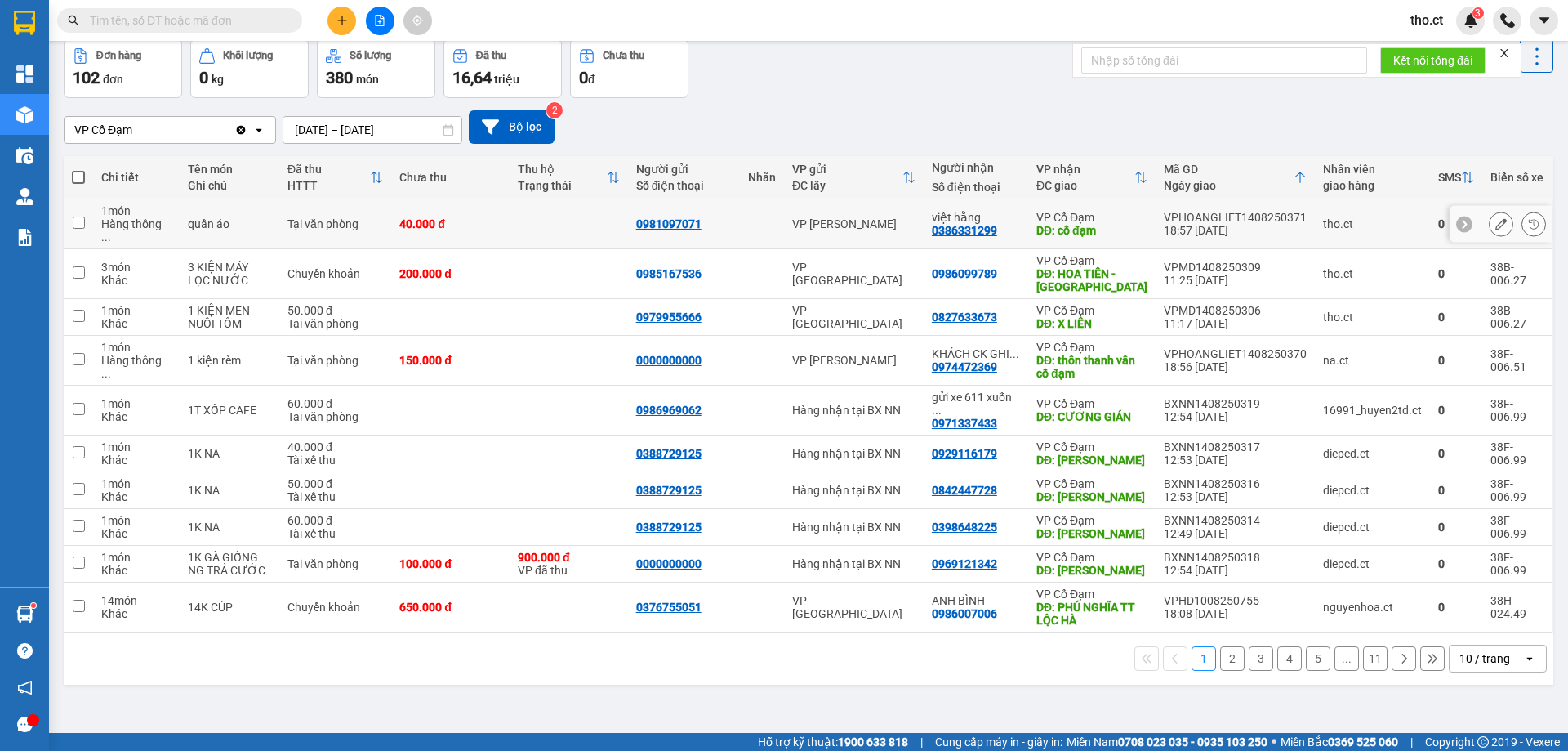
scroll to position [76, 0]
click at [1099, 280] on div "DĐ: HOA TIÊN - [GEOGRAPHIC_DATA]" at bounding box center [1092, 280] width 111 height 26
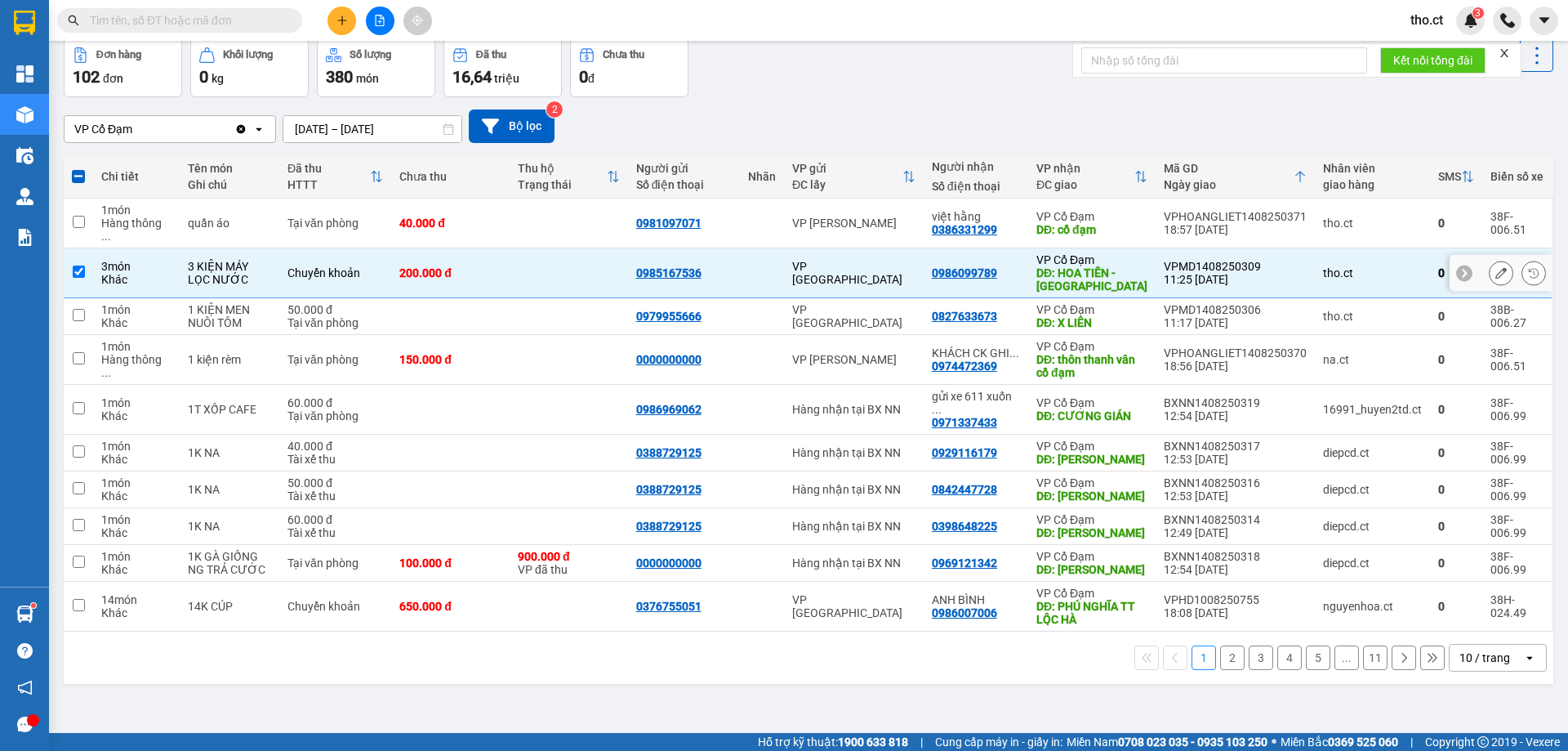
click at [449, 278] on td "200.000 đ" at bounding box center [450, 273] width 118 height 49
checkbox input "false"
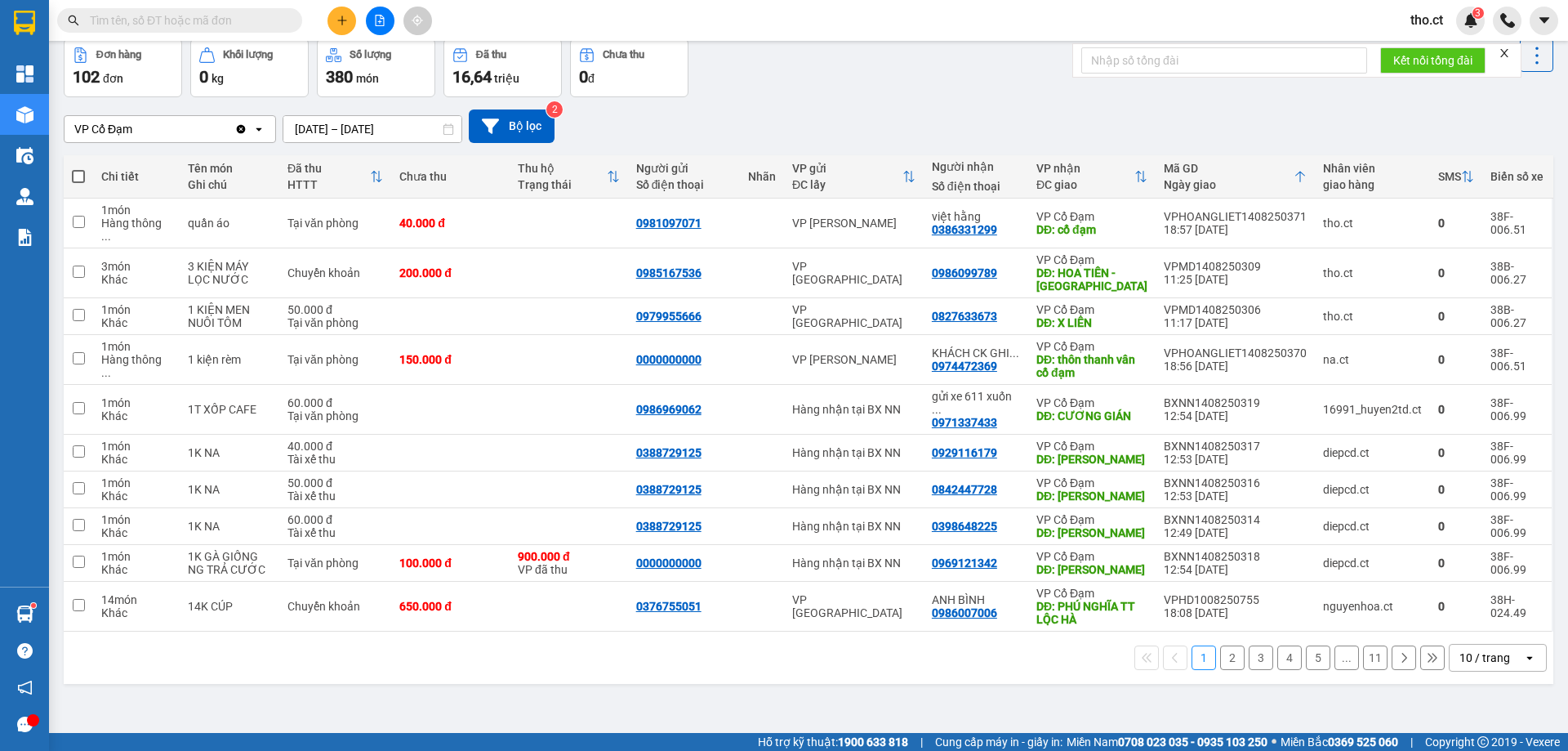
click at [249, 20] on input "text" at bounding box center [187, 20] width 193 height 18
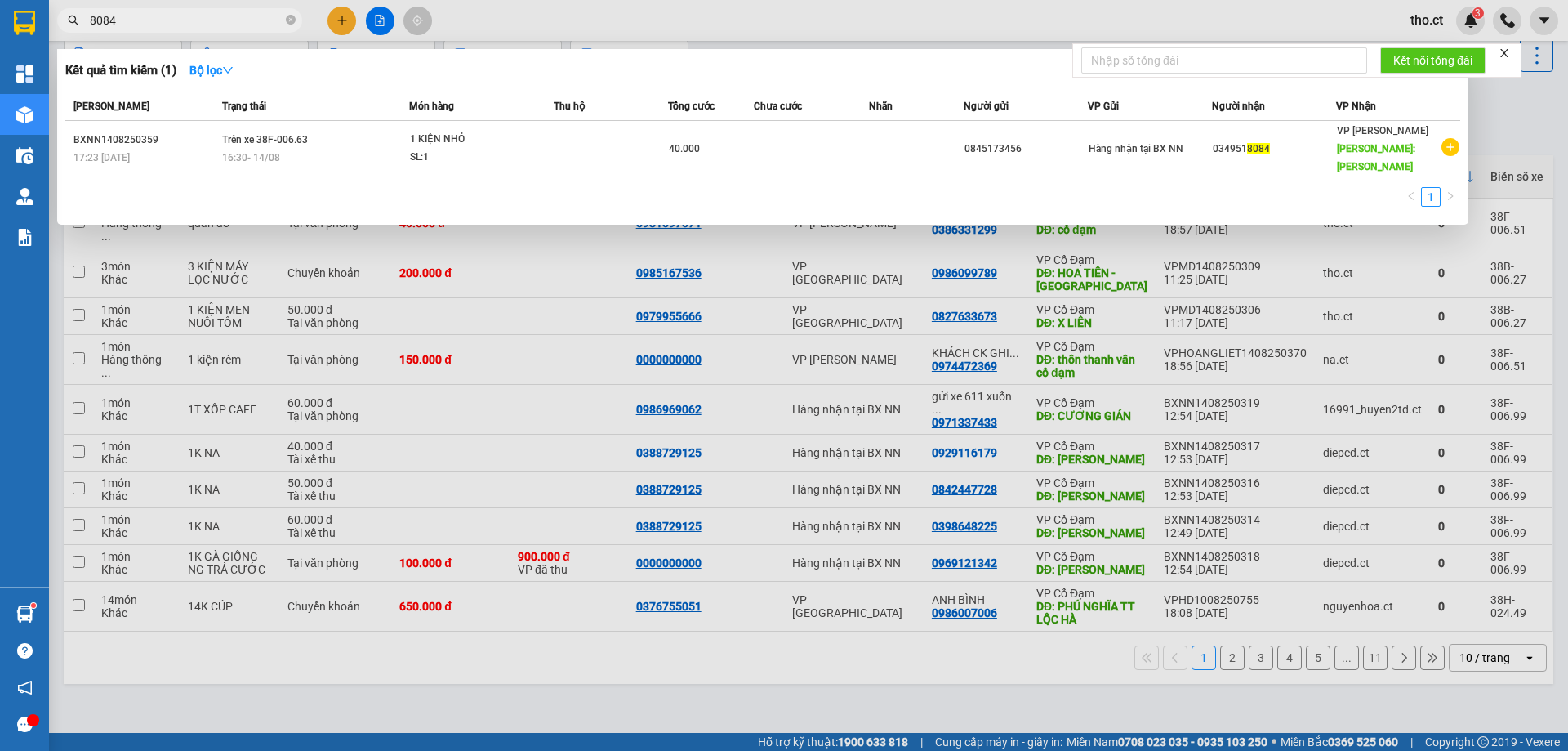
click at [226, 26] on input "8084" at bounding box center [187, 20] width 193 height 18
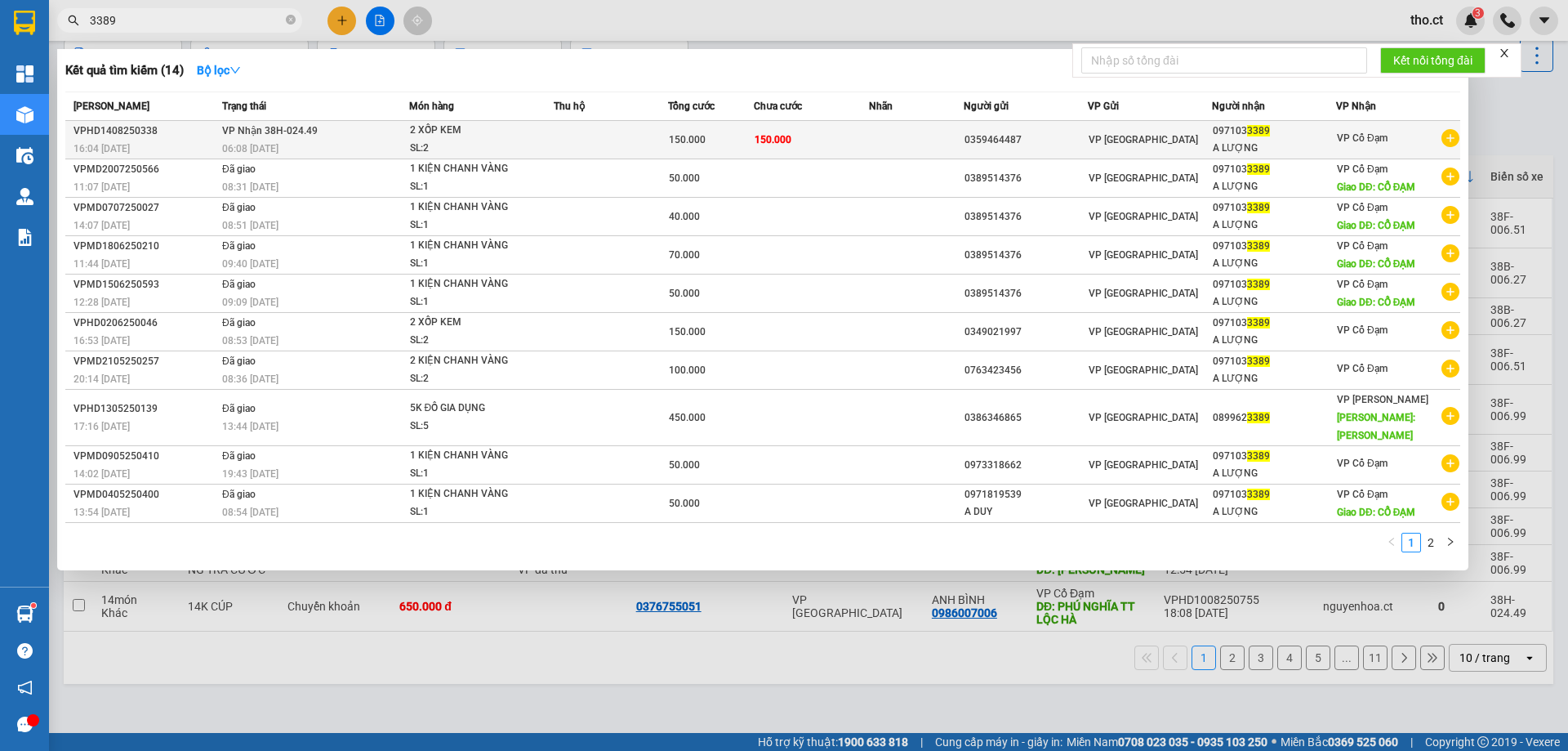
type input "3389"
click at [424, 142] on div "SL: 2" at bounding box center [470, 148] width 122 height 18
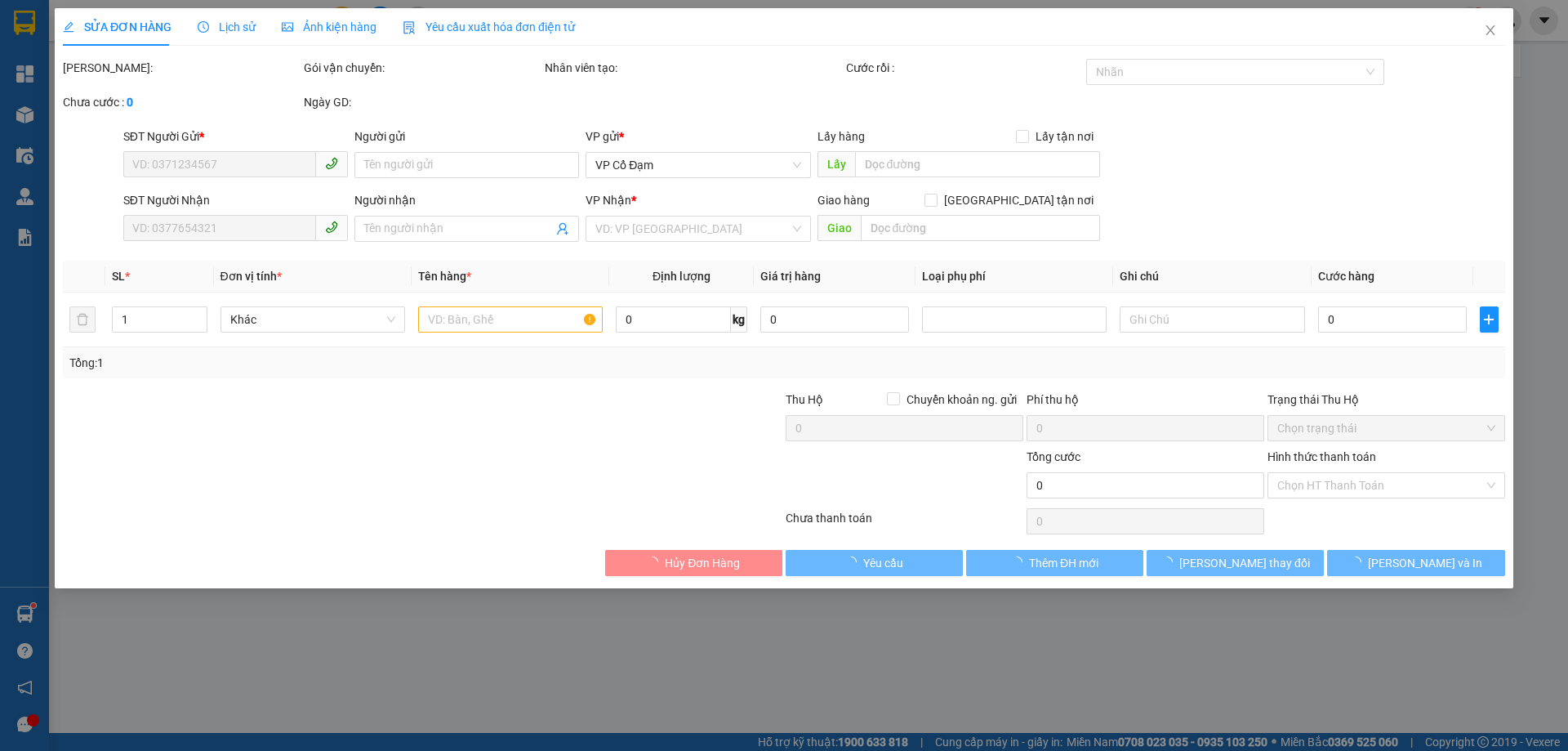
type input "0359464487"
type input "0971033389"
type input "A LƯỢNG"
type input "150.000"
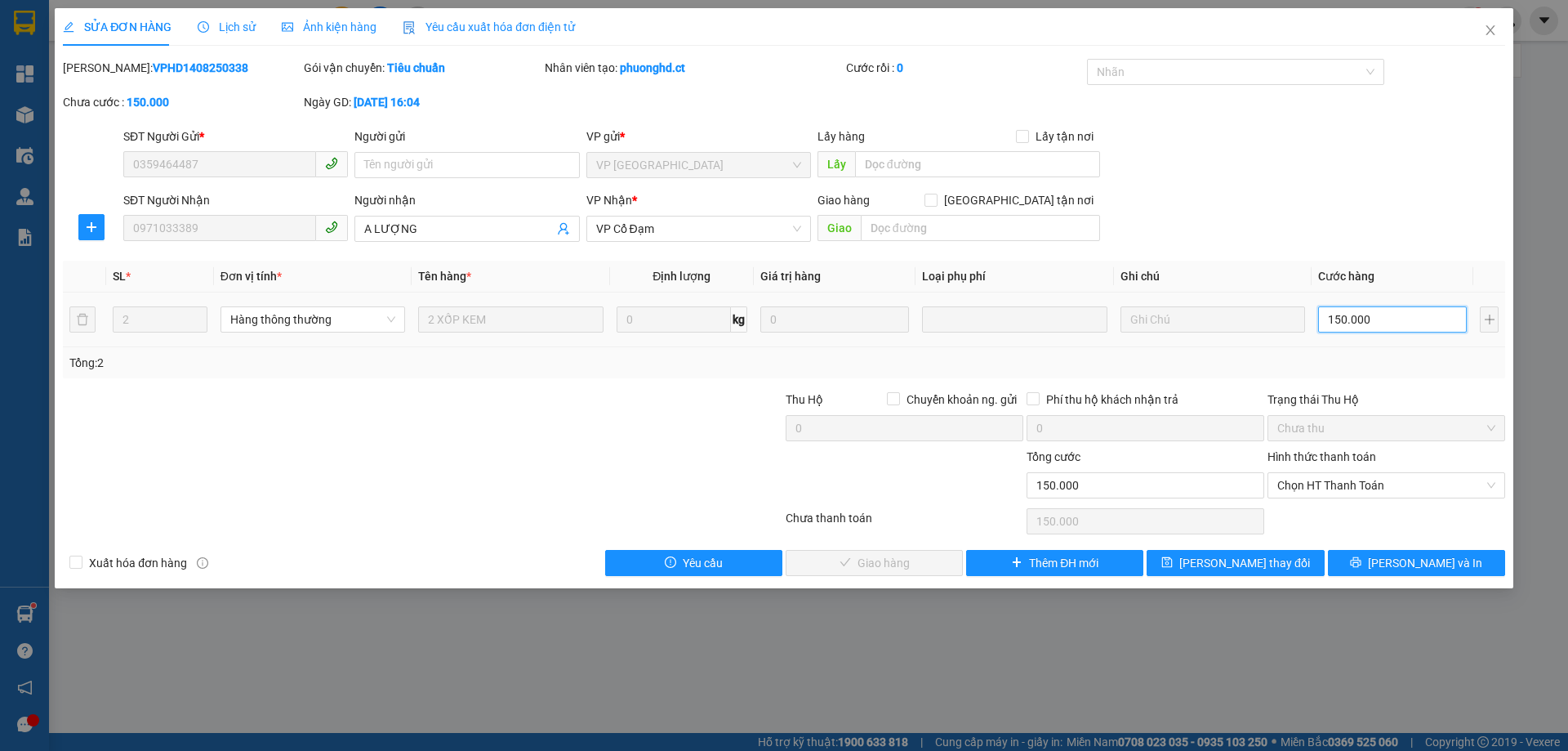
click at [1336, 327] on input "150.000" at bounding box center [1392, 320] width 148 height 26
type input "1"
type input "12"
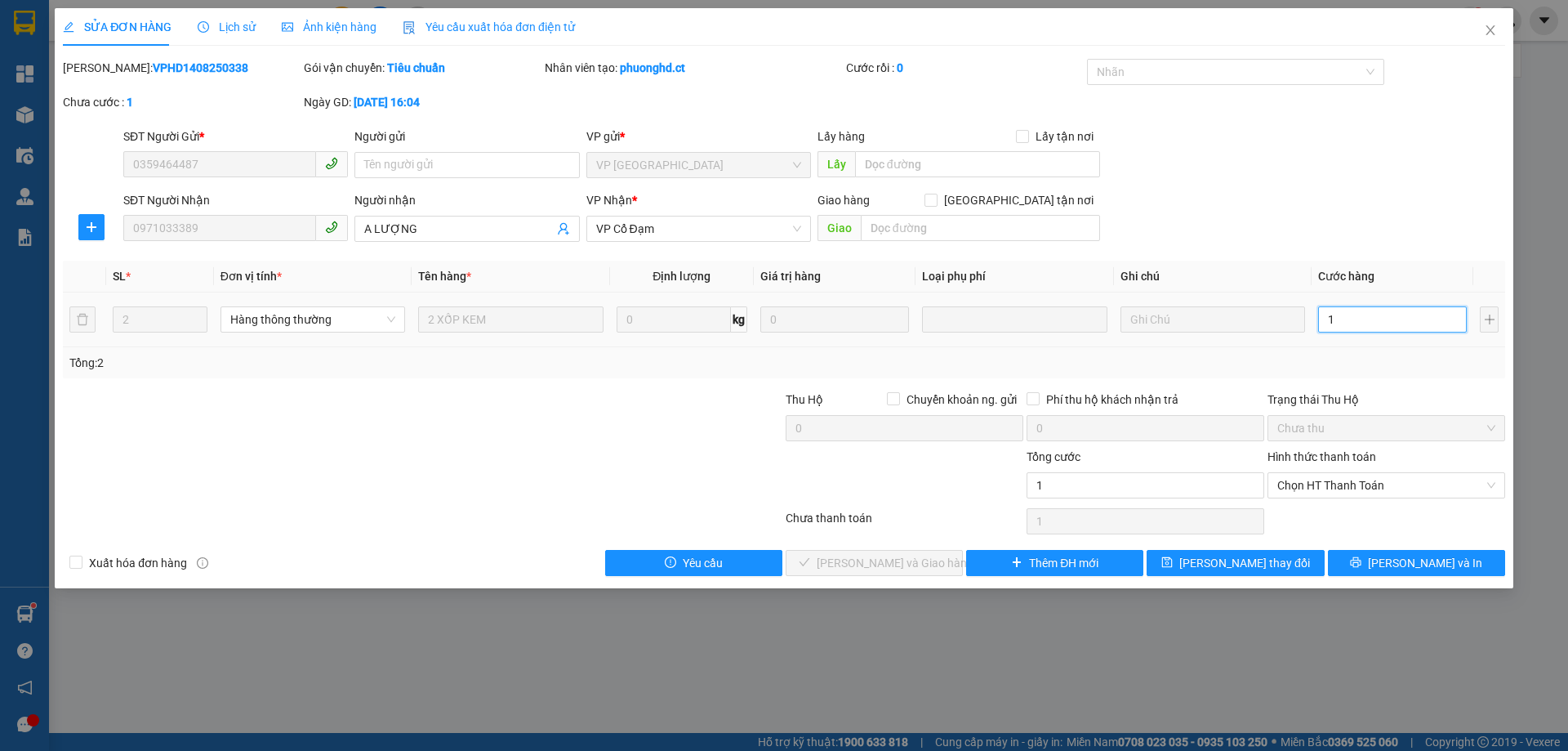
type input "12"
type input "120"
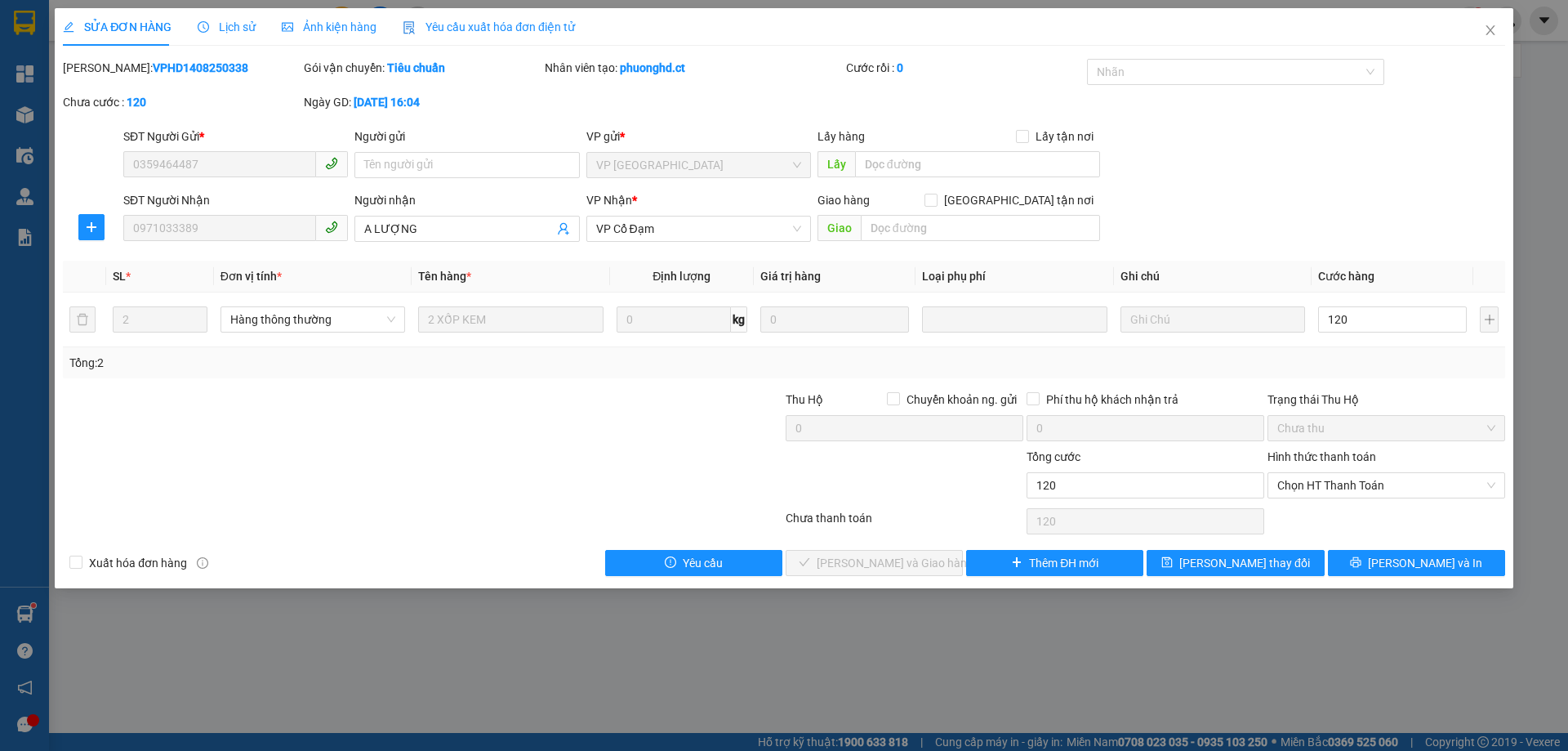
type input "120.000"
click at [1348, 371] on div "Tổng: 2" at bounding box center [784, 362] width 1429 height 18
click at [1345, 484] on span "Chọn HT Thanh Toán" at bounding box center [1386, 485] width 218 height 24
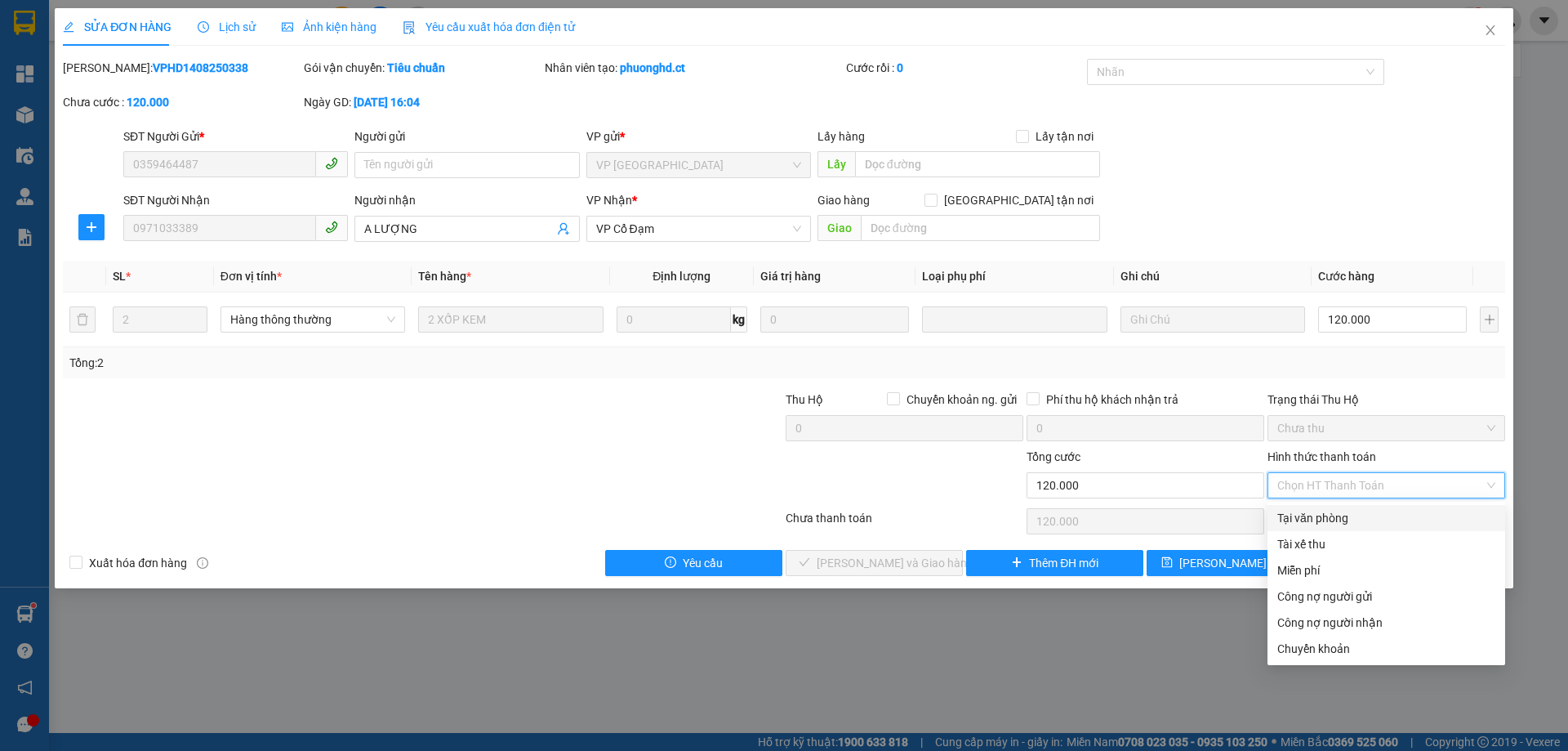
click at [1342, 521] on div "Tại văn phòng" at bounding box center [1386, 517] width 218 height 18
type input "0"
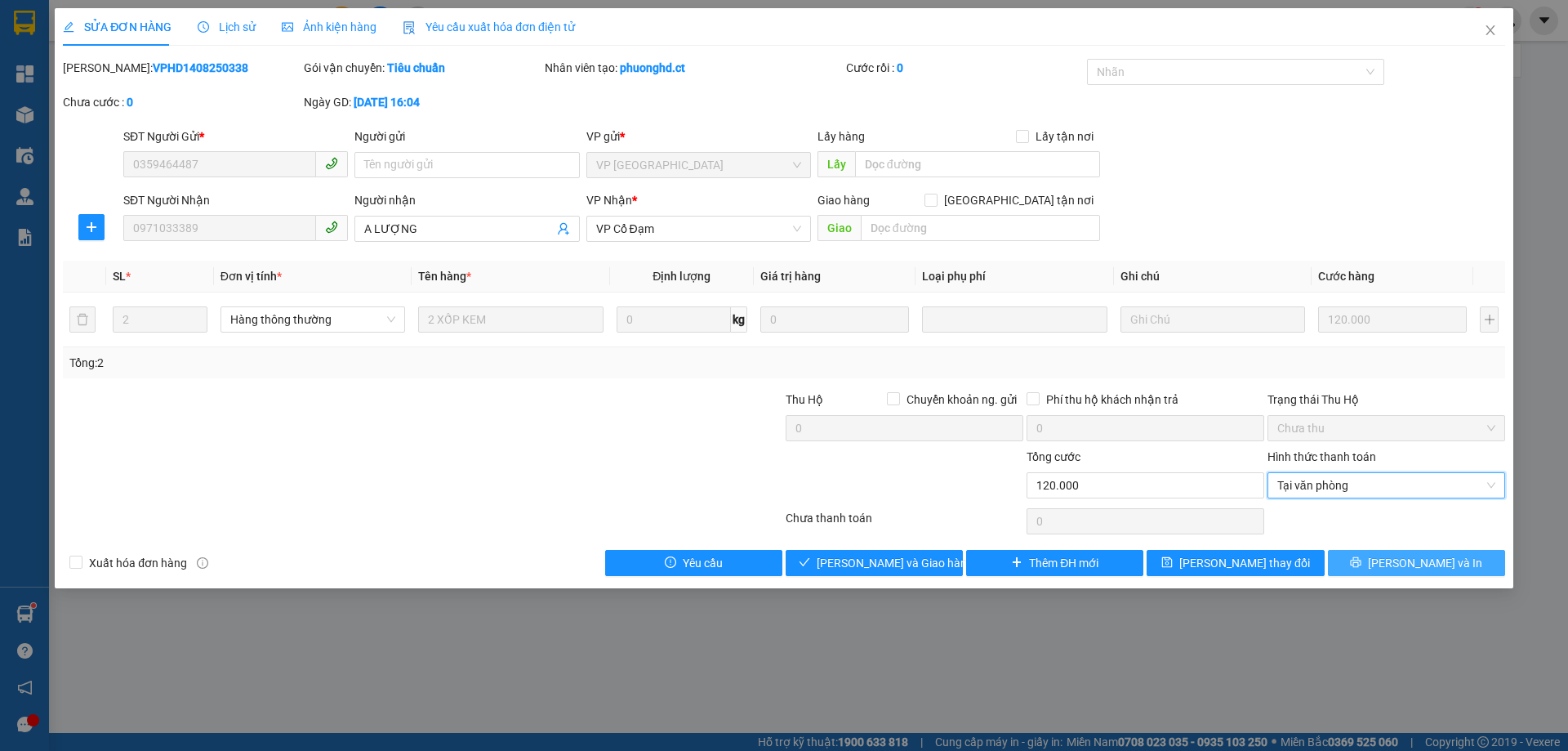
click at [1361, 567] on icon "printer" at bounding box center [1355, 562] width 11 height 11
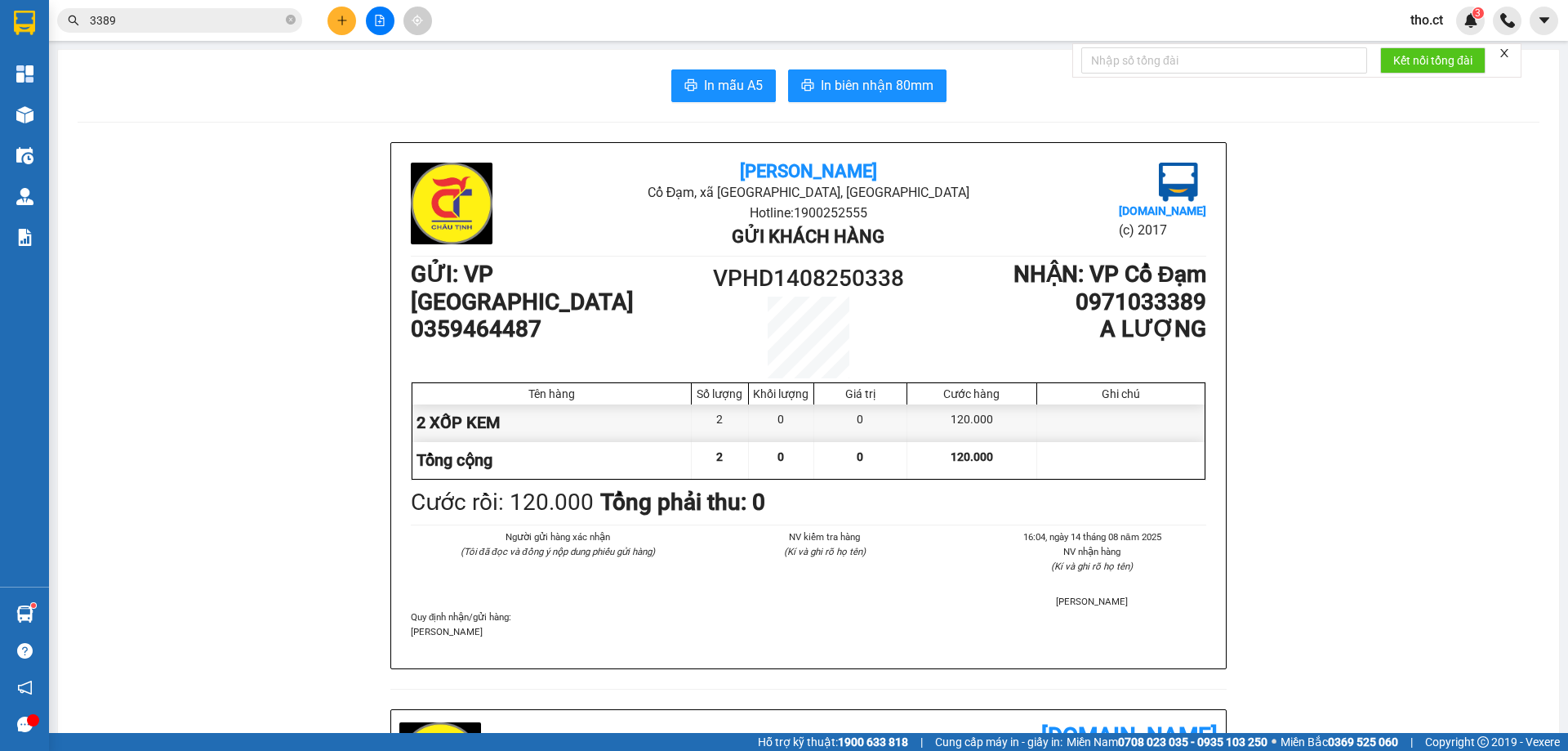
click at [189, 28] on input "3389" at bounding box center [187, 20] width 193 height 18
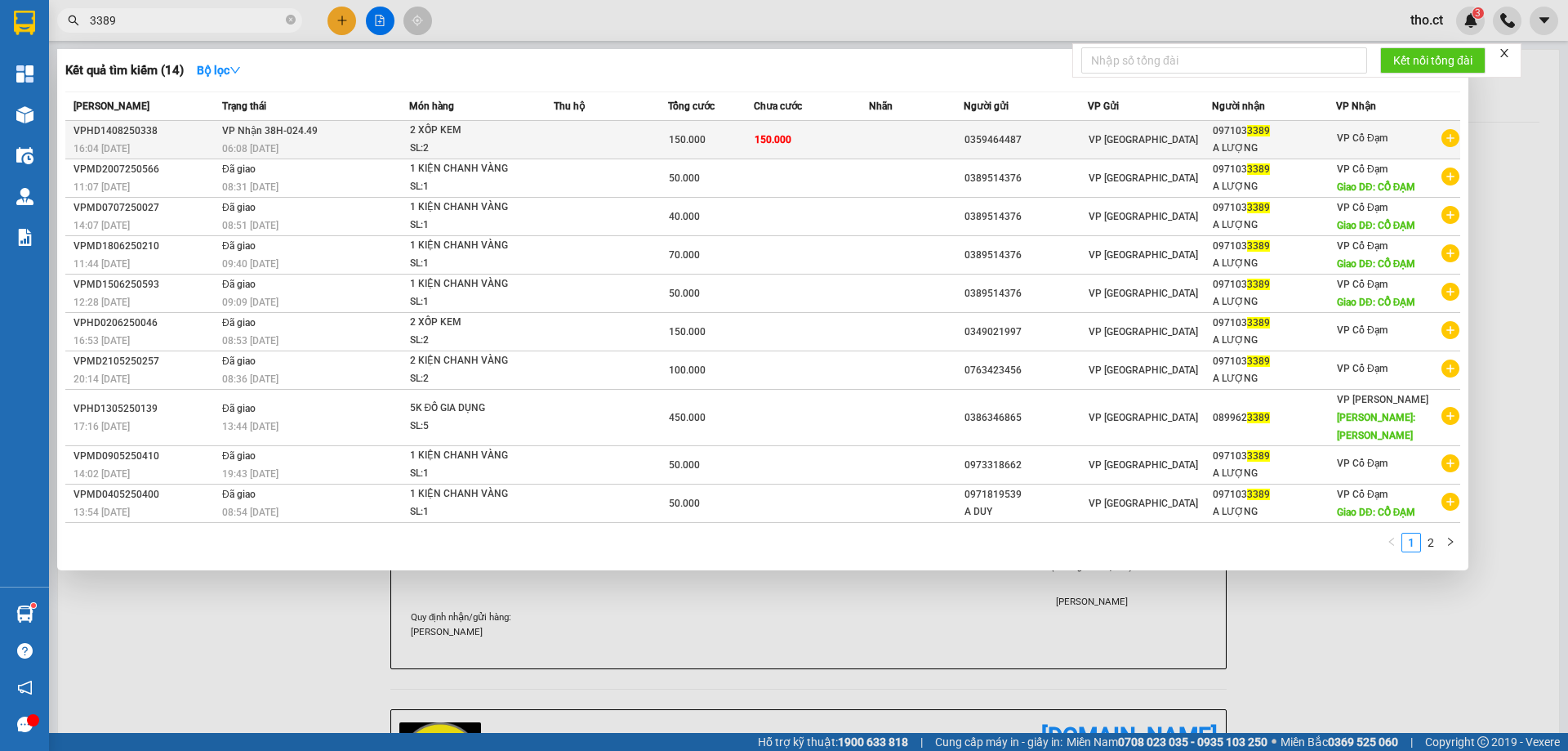
click at [188, 124] on div "VPHD1408250338" at bounding box center [146, 131] width 144 height 17
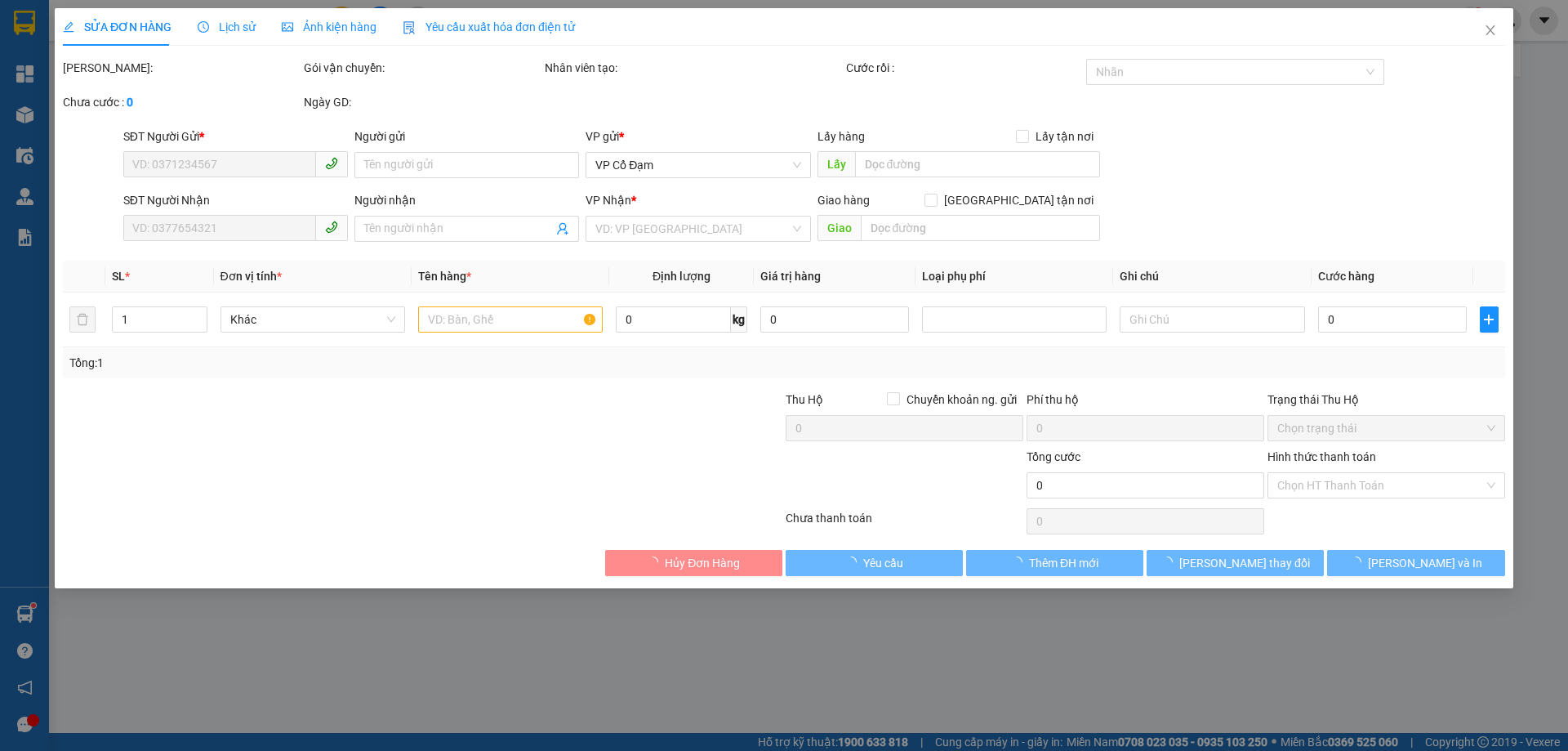
type input "0359464487"
type input "0971033389"
type input "A LƯỢNG"
type input "120.000"
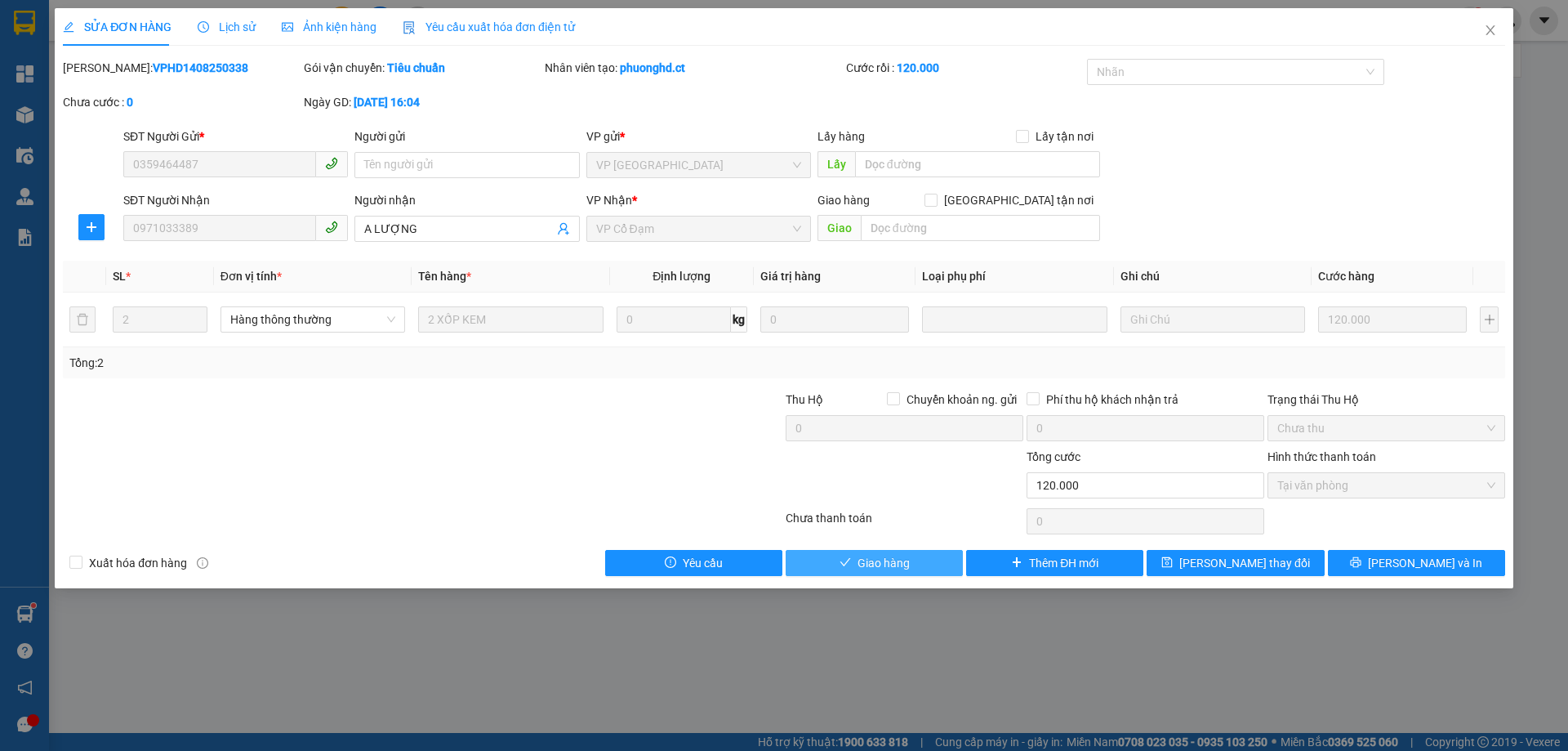
click at [873, 563] on span "Giao hàng" at bounding box center [883, 563] width 52 height 18
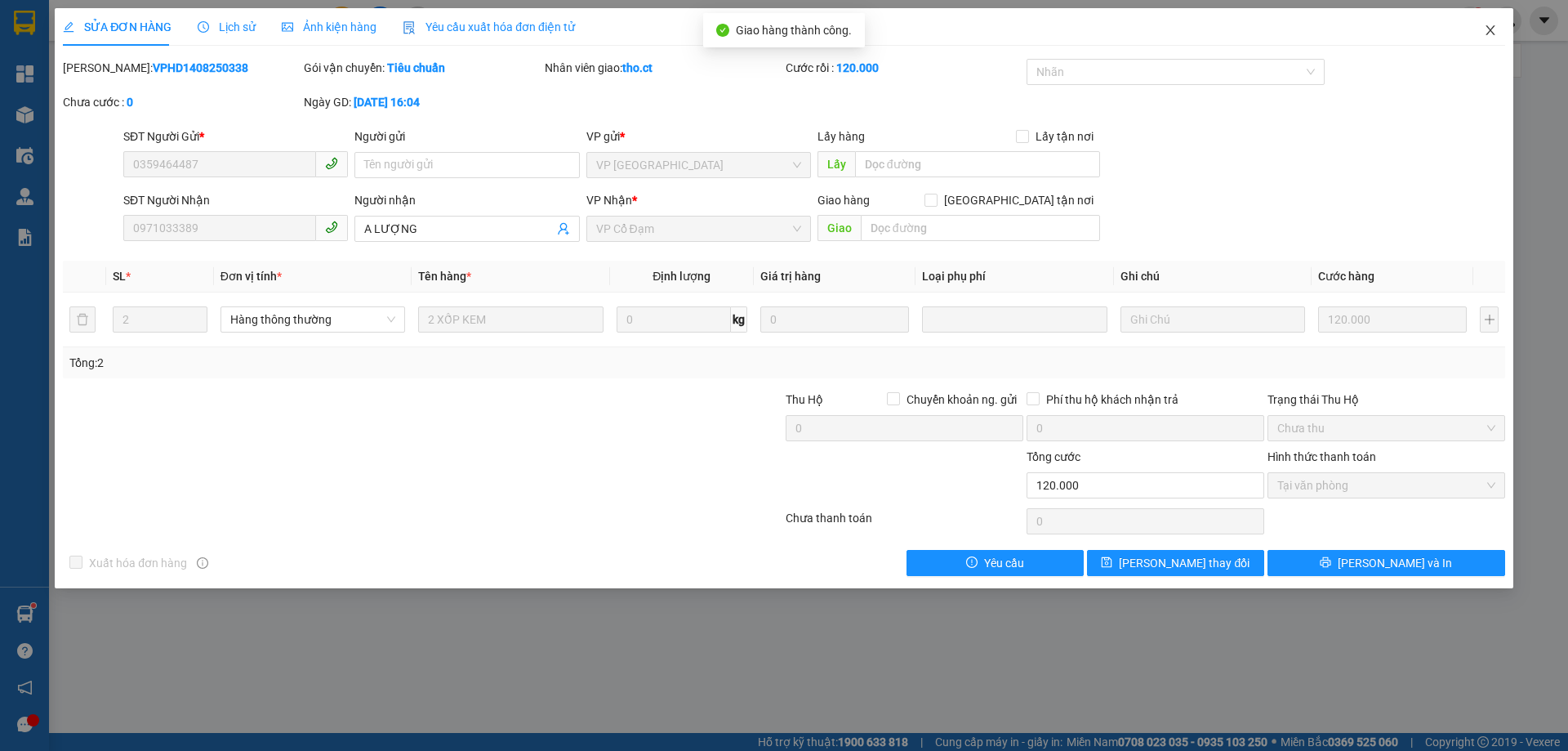
click at [1498, 33] on span "Close" at bounding box center [1490, 30] width 46 height 46
